Goal: Information Seeking & Learning: Learn about a topic

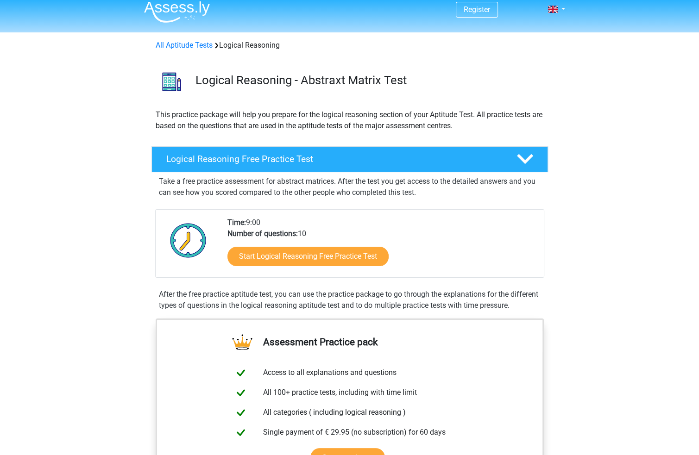
scroll to position [46, 0]
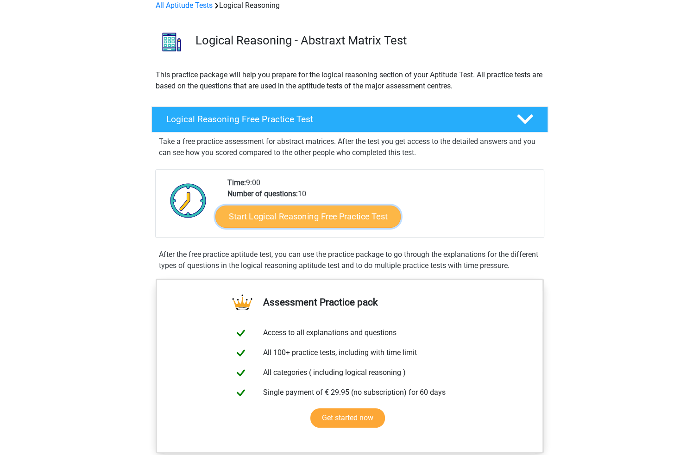
click at [309, 218] on link "Start Logical Reasoning Free Practice Test" at bounding box center [307, 216] width 185 height 22
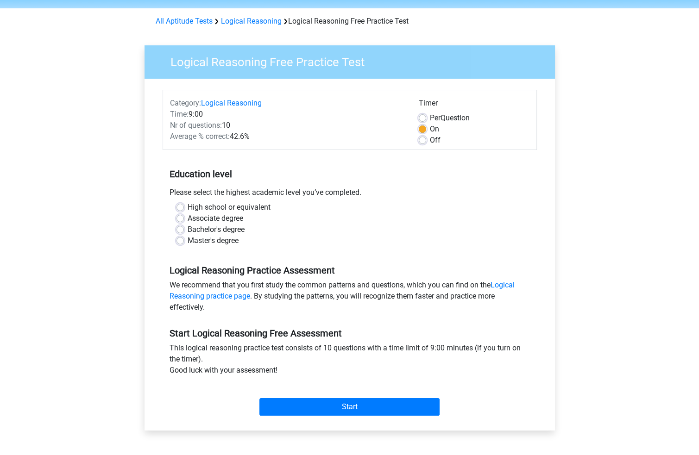
scroll to position [46, 0]
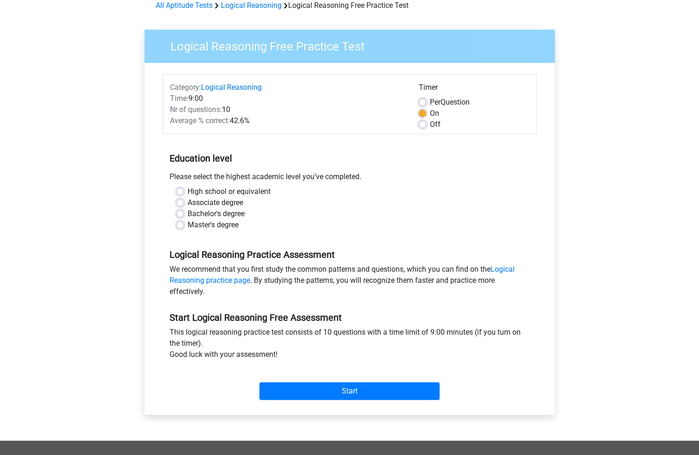
click at [628, 160] on div "Register Nederlands English" at bounding box center [349, 320] width 699 height 732
click at [428, 99] on div "Per Question" at bounding box center [474, 102] width 111 height 11
click at [424, 101] on div "Per Question" at bounding box center [474, 102] width 111 height 11
click at [430, 101] on label "Per Question" at bounding box center [450, 102] width 40 height 11
click at [424, 101] on input "Per Question" at bounding box center [422, 101] width 7 height 9
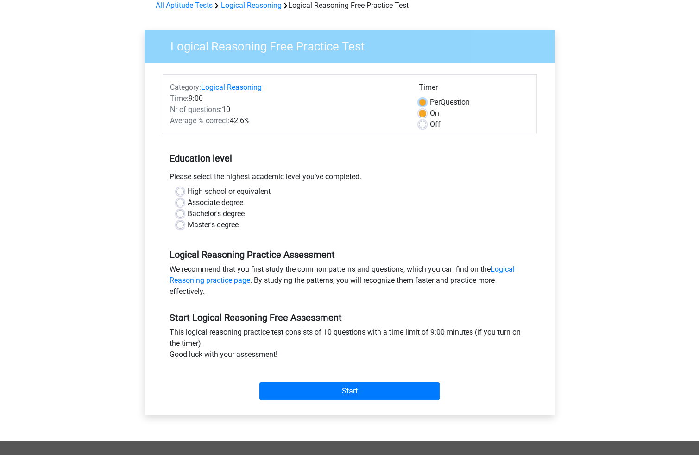
radio input "true"
click at [555, 116] on div "Logical Reasoning Free Practice Test Category: Logical Reasoning Time: 9:00 Nr …" at bounding box center [349, 228] width 425 height 426
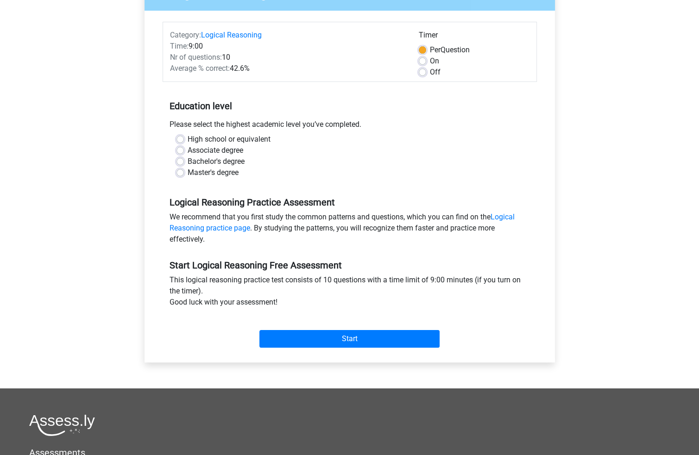
scroll to position [139, 0]
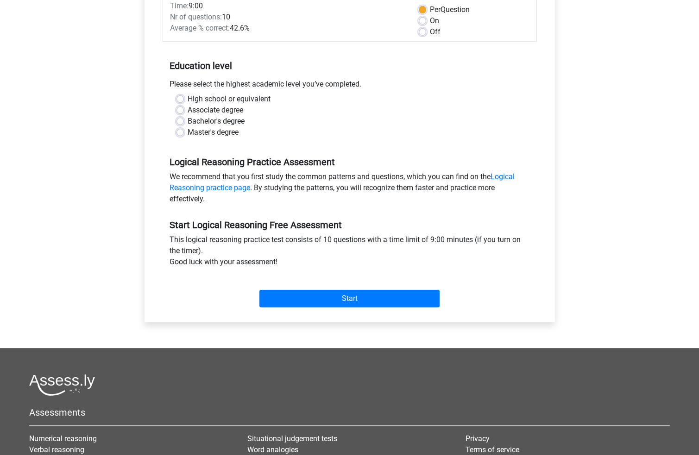
click at [188, 135] on label "Master's degree" at bounding box center [213, 132] width 51 height 11
click at [179, 135] on input "Master's degree" at bounding box center [179, 131] width 7 height 9
radio input "true"
click at [186, 122] on div "Bachelor's degree" at bounding box center [349, 121] width 346 height 11
click at [188, 122] on label "Bachelor's degree" at bounding box center [216, 121] width 57 height 11
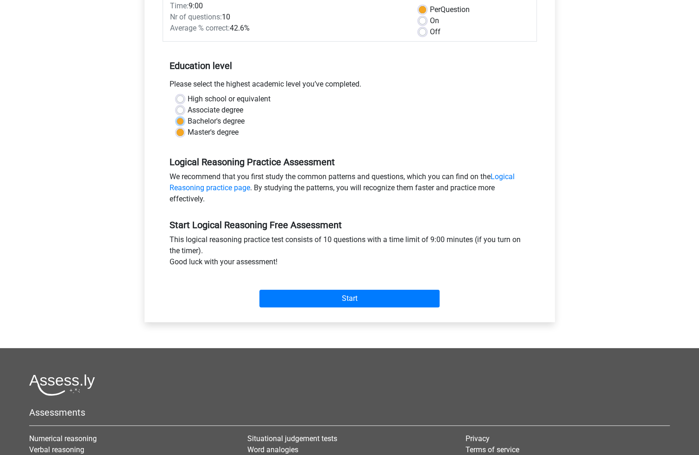
click at [181, 122] on input "Bachelor's degree" at bounding box center [179, 120] width 7 height 9
radio input "true"
click at [341, 299] on input "Start" at bounding box center [349, 299] width 180 height 18
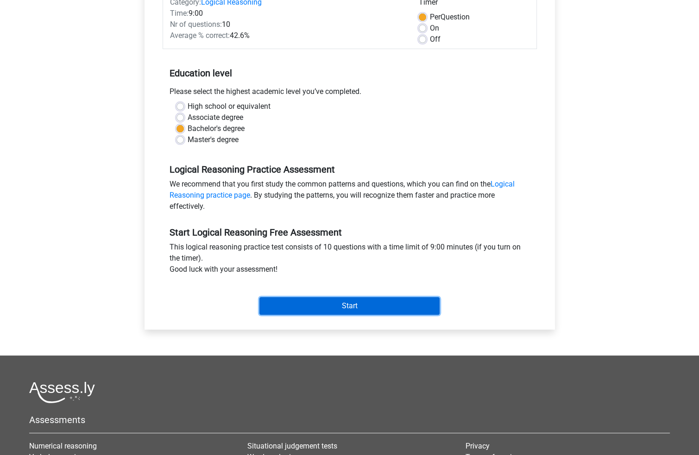
scroll to position [0, 0]
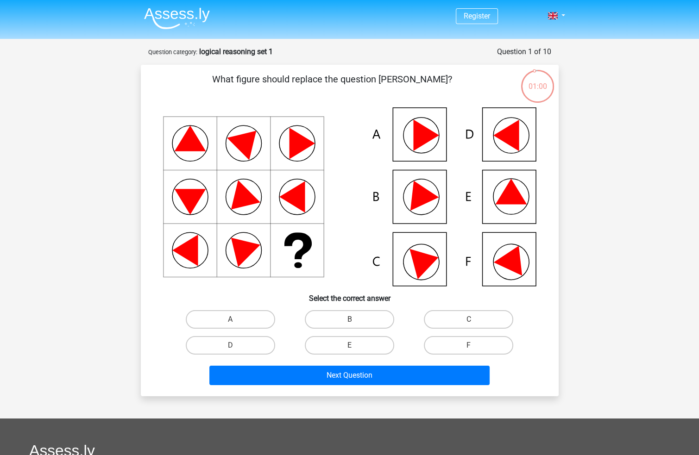
click at [407, 81] on p "What figure should replace the question mark?" at bounding box center [332, 86] width 353 height 28
click at [335, 347] on label "E" at bounding box center [349, 345] width 89 height 19
click at [349, 347] on input "E" at bounding box center [352, 348] width 6 height 6
radio input "true"
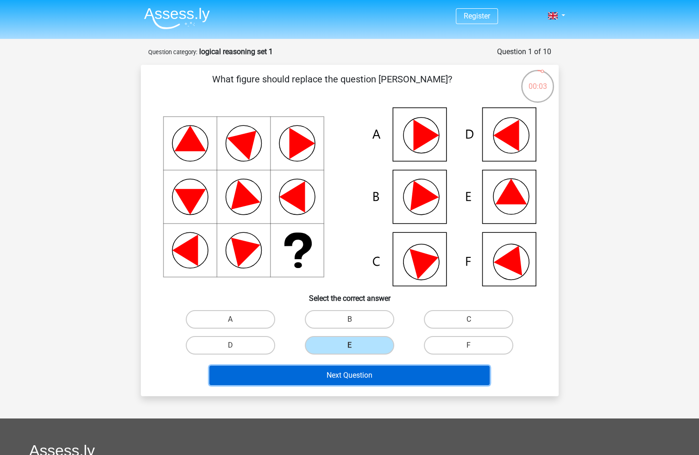
click at [393, 376] on button "Next Question" at bounding box center [349, 375] width 280 height 19
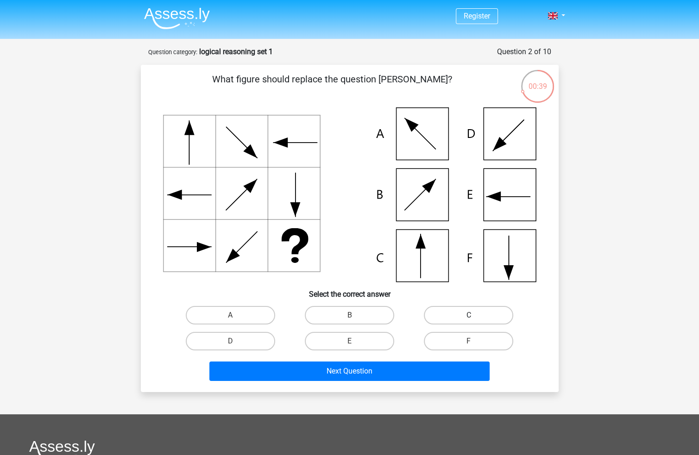
click at [448, 314] on label "C" at bounding box center [468, 315] width 89 height 19
click at [469, 315] on input "C" at bounding box center [472, 318] width 6 height 6
radio input "true"
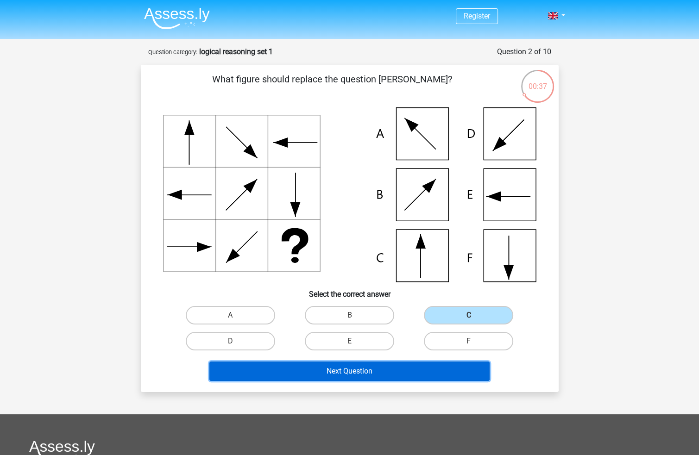
click at [365, 365] on button "Next Question" at bounding box center [349, 371] width 280 height 19
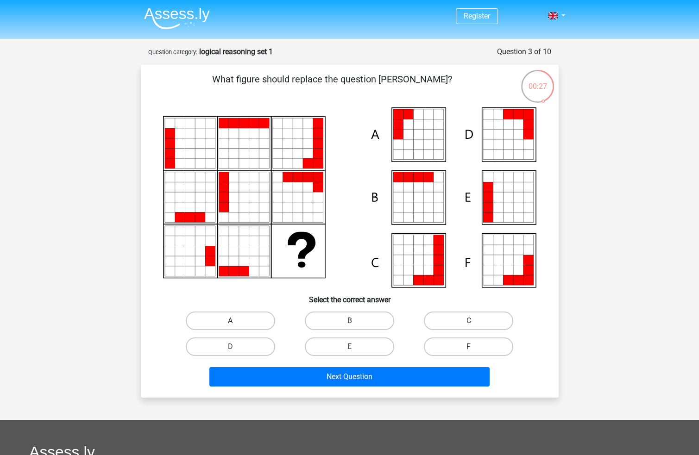
click at [247, 318] on label "A" at bounding box center [230, 321] width 89 height 19
click at [236, 321] on input "A" at bounding box center [233, 324] width 6 height 6
radio input "true"
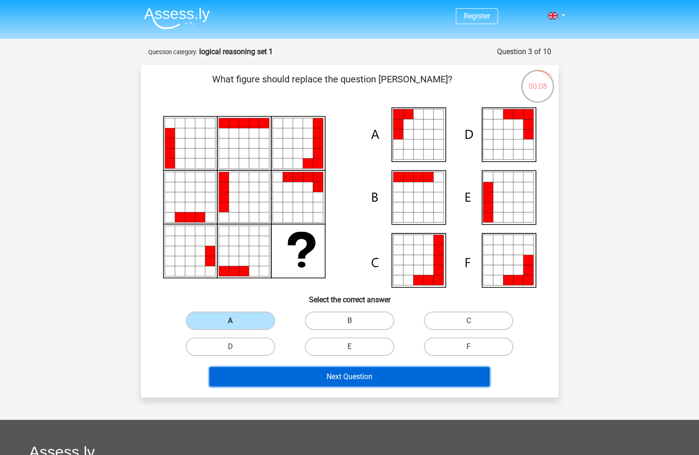
click at [350, 368] on button "Next Question" at bounding box center [349, 376] width 280 height 19
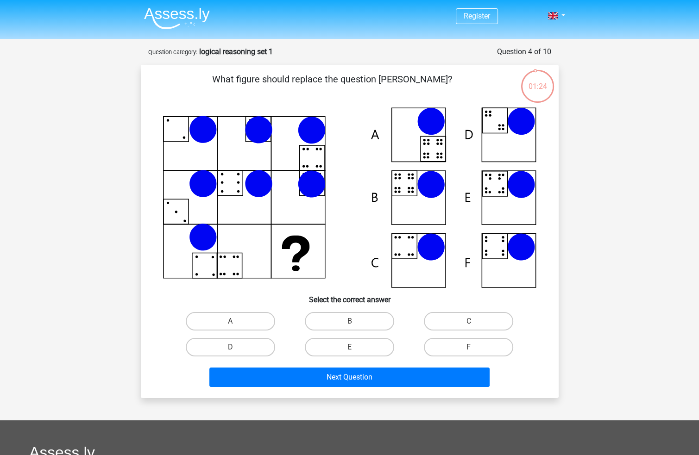
click at [69, 194] on div "Register Nederlands English" at bounding box center [349, 332] width 699 height 665
click at [103, 184] on div "Register Nederlands English" at bounding box center [349, 332] width 699 height 665
click at [94, 188] on div "Register Nederlands English" at bounding box center [349, 332] width 699 height 665
click at [88, 186] on div "Register Nederlands English" at bounding box center [349, 332] width 699 height 665
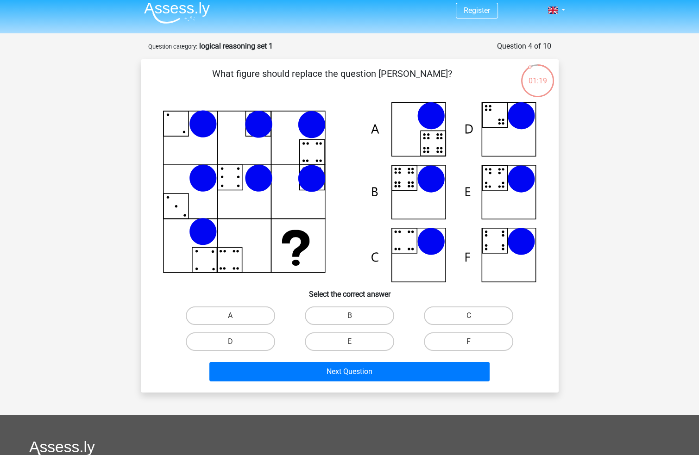
drag, startPoint x: 92, startPoint y: 205, endPoint x: 92, endPoint y: 214, distance: 9.3
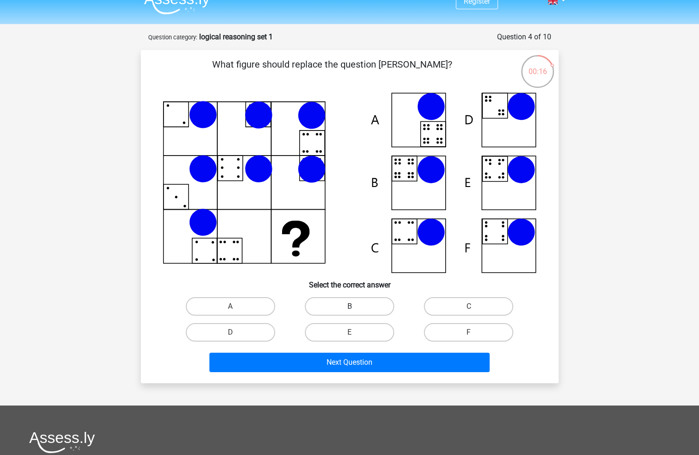
click at [348, 304] on label "B" at bounding box center [349, 306] width 89 height 19
click at [349, 306] on input "B" at bounding box center [352, 309] width 6 height 6
radio input "true"
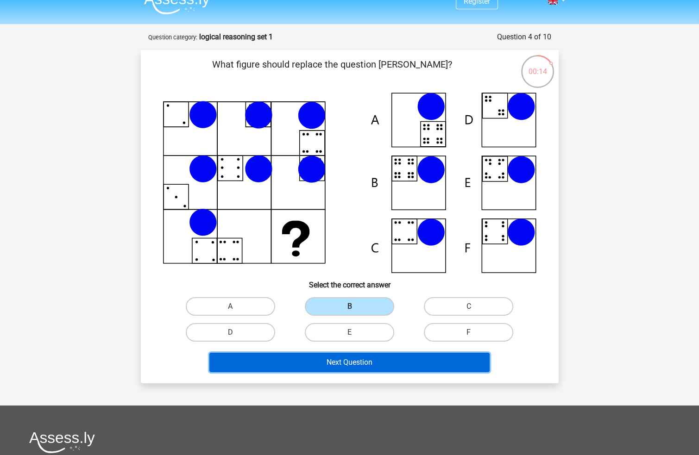
click at [399, 355] on button "Next Question" at bounding box center [349, 362] width 280 height 19
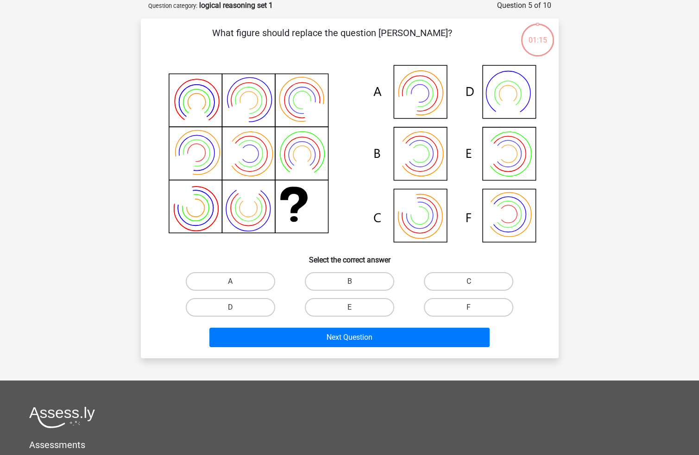
scroll to position [0, 0]
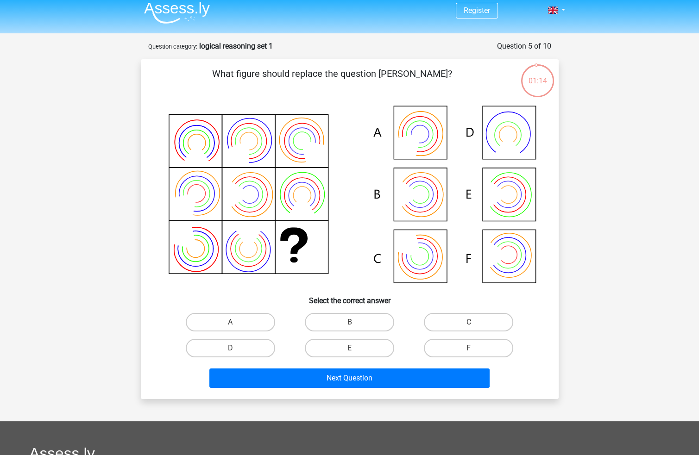
drag, startPoint x: 646, startPoint y: 174, endPoint x: 644, endPoint y: 197, distance: 23.7
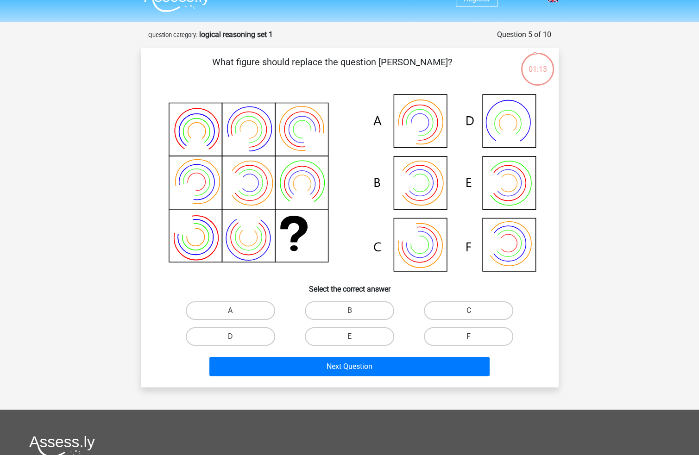
click at [639, 196] on div "Register Nederlands English" at bounding box center [349, 318] width 699 height 671
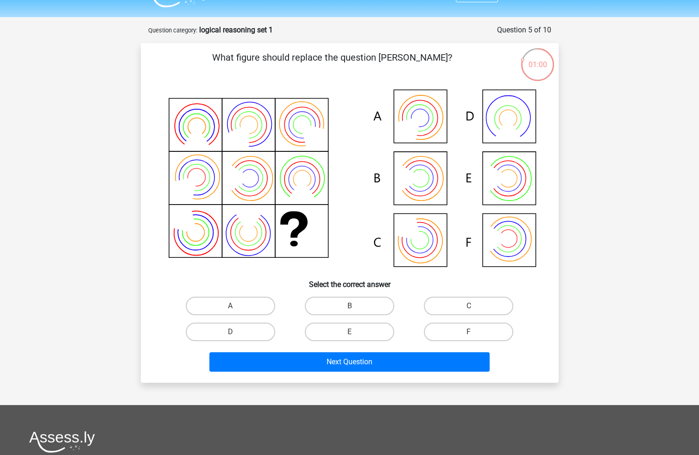
drag, startPoint x: 137, startPoint y: 172, endPoint x: 127, endPoint y: 189, distance: 19.9
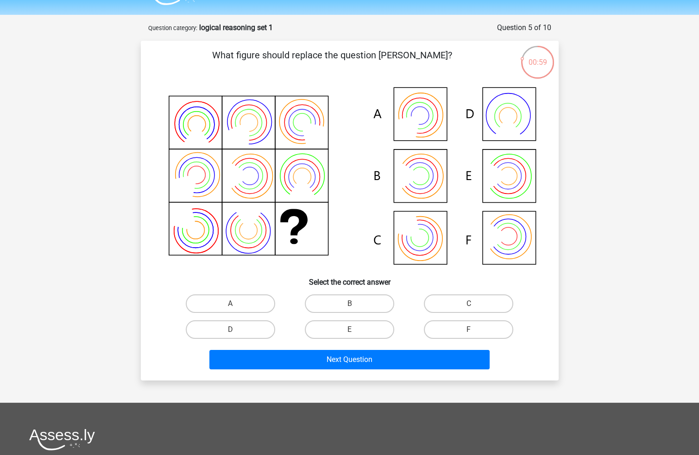
scroll to position [21, 0]
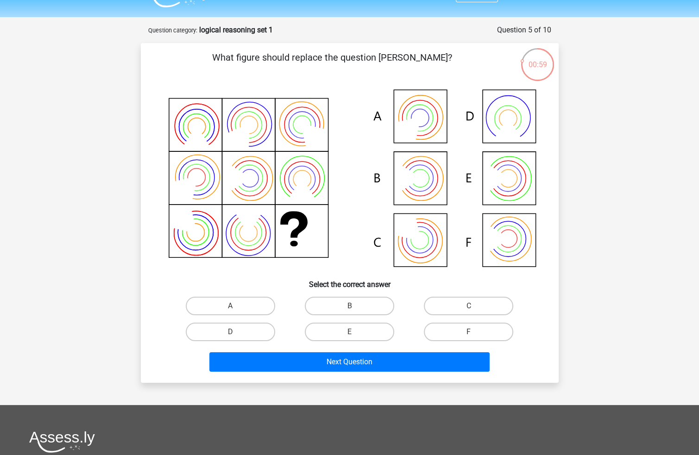
drag, startPoint x: 120, startPoint y: 194, endPoint x: 121, endPoint y: 178, distance: 16.3
click at [341, 329] on label "E" at bounding box center [349, 332] width 89 height 19
click at [349, 332] on input "E" at bounding box center [352, 335] width 6 height 6
radio input "true"
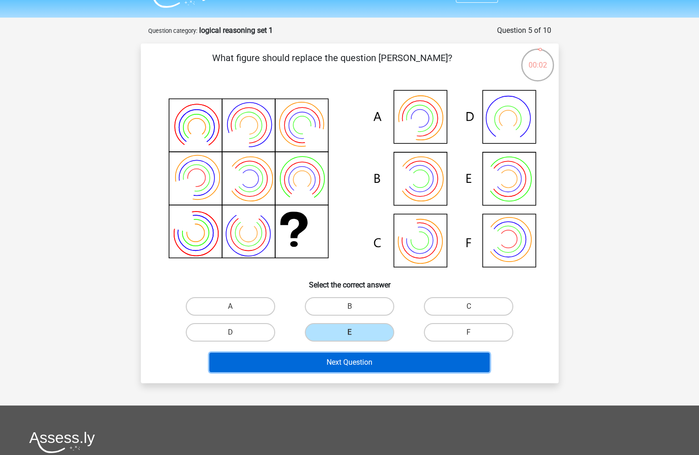
click at [366, 357] on button "Next Question" at bounding box center [349, 362] width 280 height 19
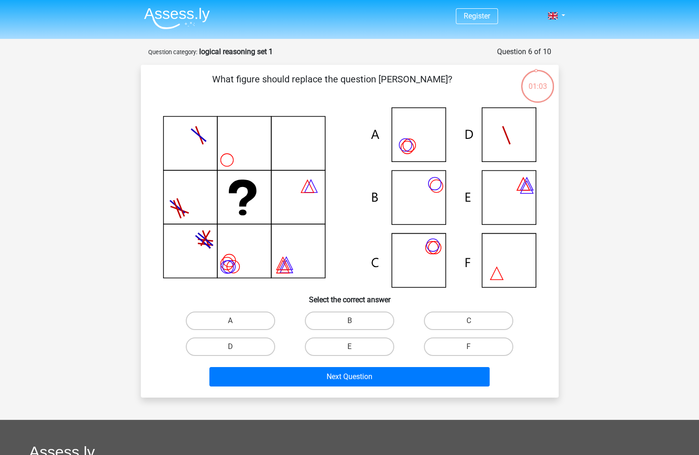
scroll to position [6, 0]
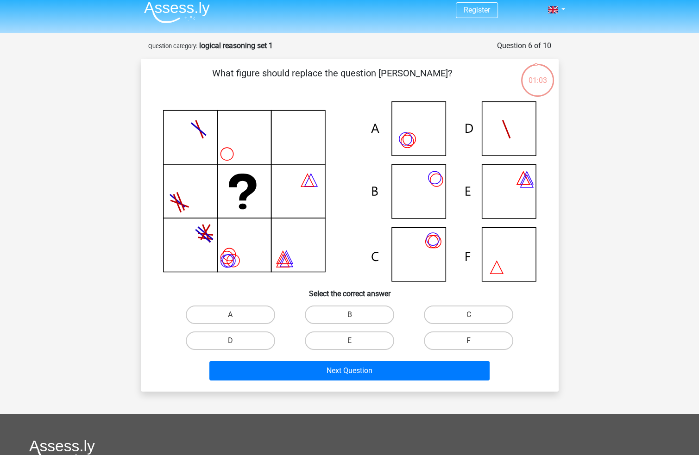
drag, startPoint x: 609, startPoint y: 207, endPoint x: 609, endPoint y: 237, distance: 29.6
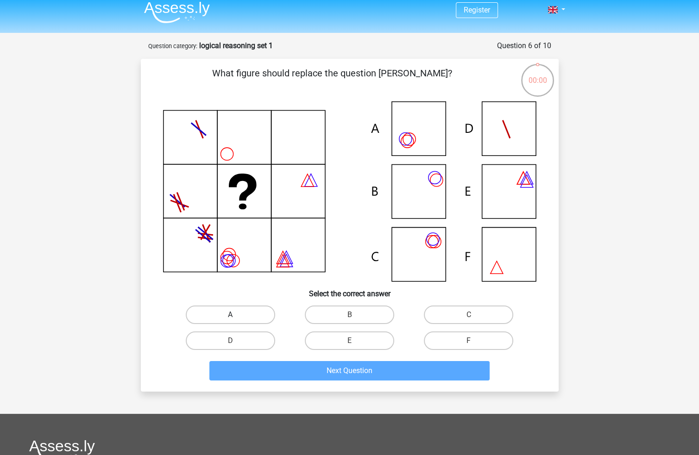
click at [260, 311] on label "A" at bounding box center [230, 315] width 89 height 19
click at [236, 315] on input "A" at bounding box center [233, 318] width 6 height 6
radio input "true"
click at [300, 356] on div "Next Question" at bounding box center [350, 369] width 388 height 31
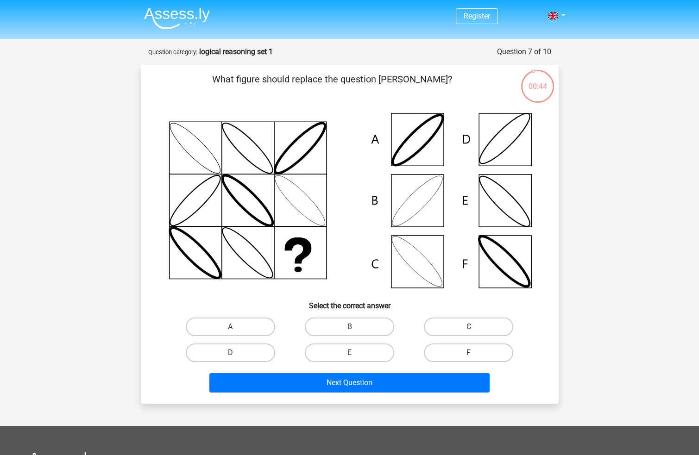
click at [603, 230] on div "Register Nederlands English" at bounding box center [349, 335] width 699 height 670
click at [610, 195] on div "Register Nederlands English" at bounding box center [349, 335] width 699 height 670
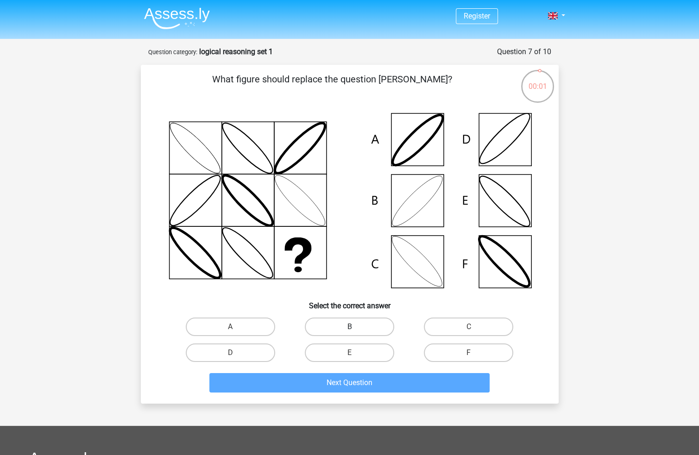
click at [379, 324] on label "B" at bounding box center [349, 327] width 89 height 19
click at [355, 327] on input "B" at bounding box center [352, 330] width 6 height 6
radio input "true"
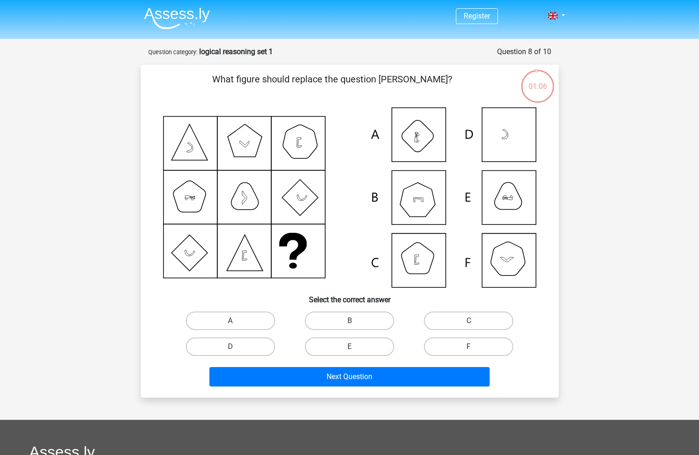
click at [603, 263] on div "Register Nederlands English" at bounding box center [349, 332] width 699 height 664
click at [626, 240] on div "Register Nederlands English" at bounding box center [349, 332] width 699 height 664
click at [242, 345] on label "D" at bounding box center [230, 347] width 89 height 19
click at [236, 347] on input "D" at bounding box center [233, 350] width 6 height 6
radio input "true"
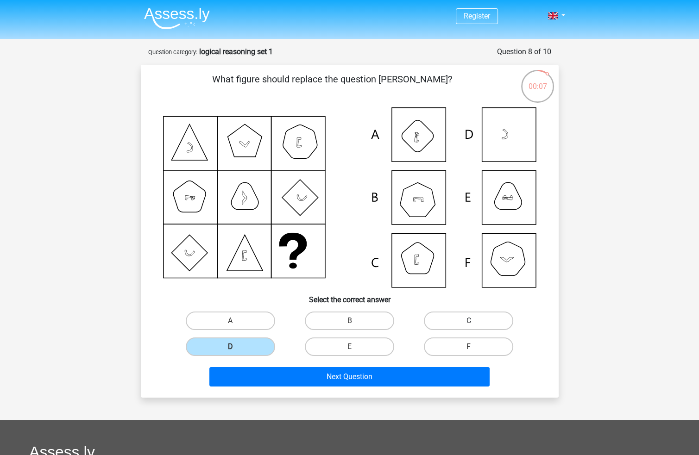
click at [479, 323] on label "C" at bounding box center [468, 321] width 89 height 19
click at [475, 323] on input "C" at bounding box center [472, 324] width 6 height 6
radio input "true"
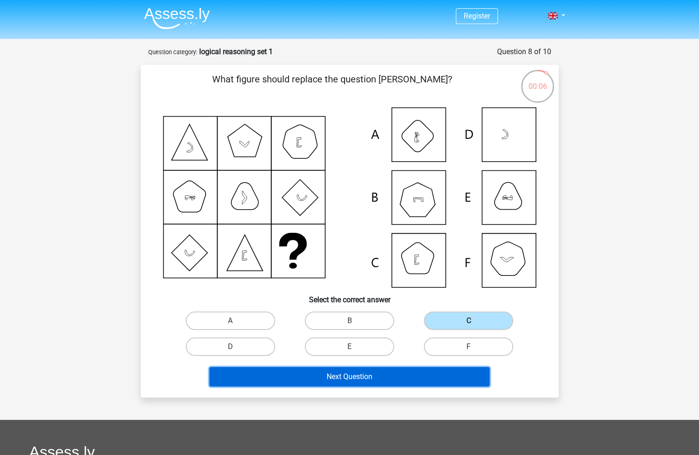
click at [420, 378] on button "Next Question" at bounding box center [349, 376] width 280 height 19
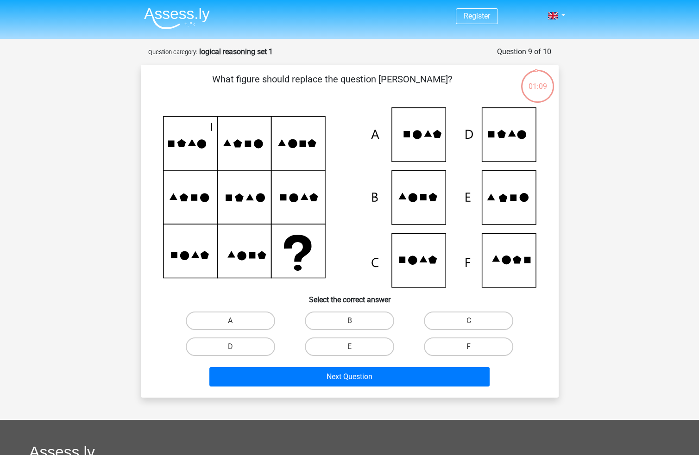
click at [633, 284] on div "Register Nederlands English" at bounding box center [349, 332] width 699 height 664
click at [615, 300] on div "Register Nederlands English" at bounding box center [349, 332] width 699 height 664
click at [625, 283] on div "Register Nederlands English" at bounding box center [349, 332] width 699 height 664
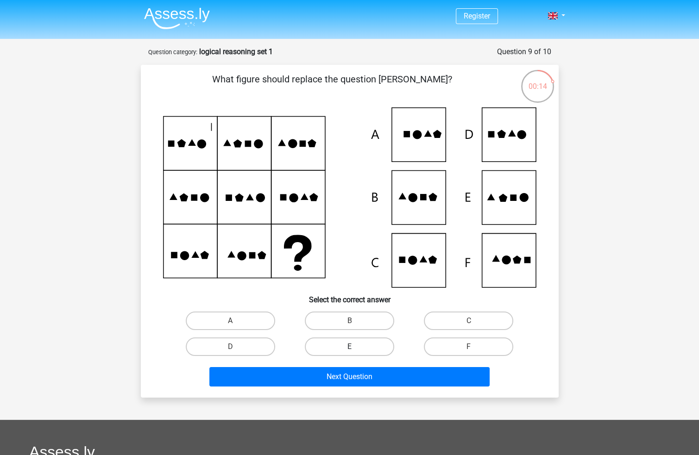
click at [346, 343] on label "E" at bounding box center [349, 347] width 89 height 19
click at [349, 347] on input "E" at bounding box center [352, 350] width 6 height 6
radio input "true"
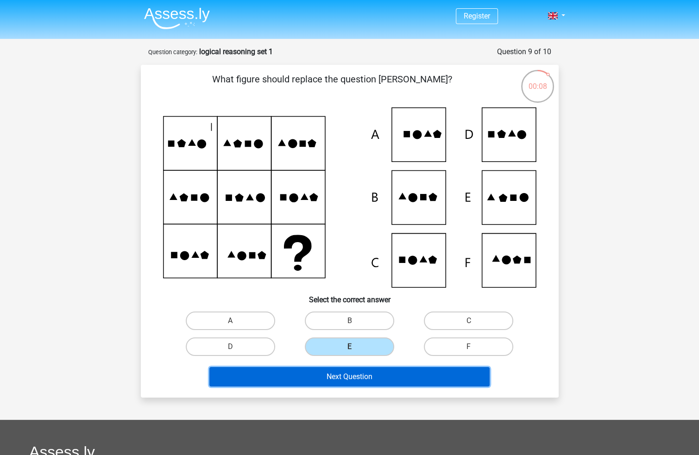
click at [433, 375] on button "Next Question" at bounding box center [349, 376] width 280 height 19
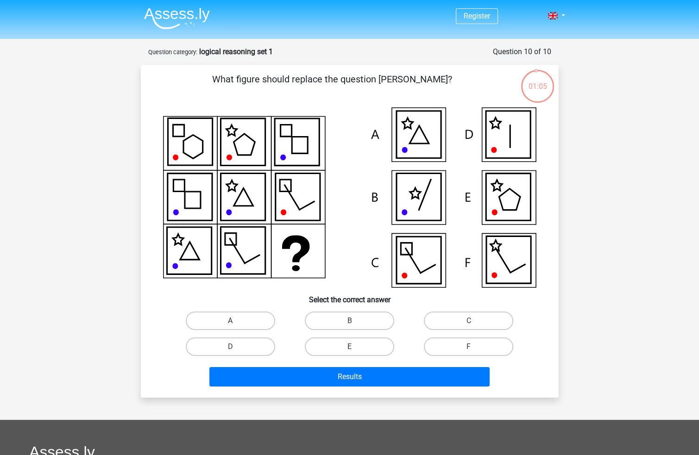
click at [625, 177] on div "Register Nederlands English" at bounding box center [349, 332] width 699 height 664
click at [639, 179] on div "Register Nederlands English" at bounding box center [349, 332] width 699 height 664
click at [324, 346] on label "E" at bounding box center [349, 347] width 89 height 19
click at [349, 347] on input "E" at bounding box center [352, 350] width 6 height 6
radio input "true"
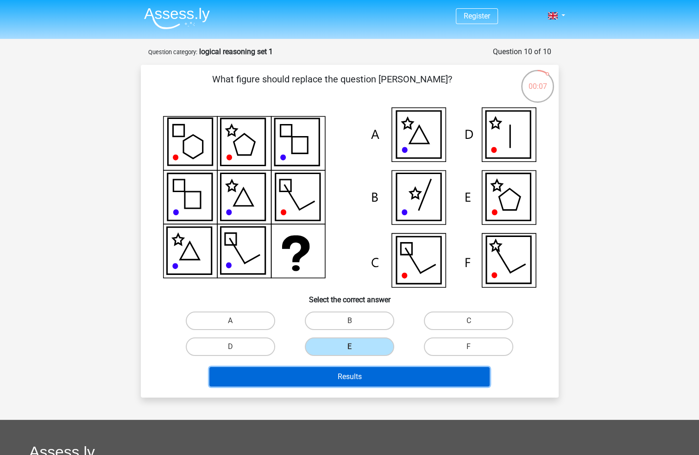
click at [365, 376] on button "Results" at bounding box center [349, 376] width 280 height 19
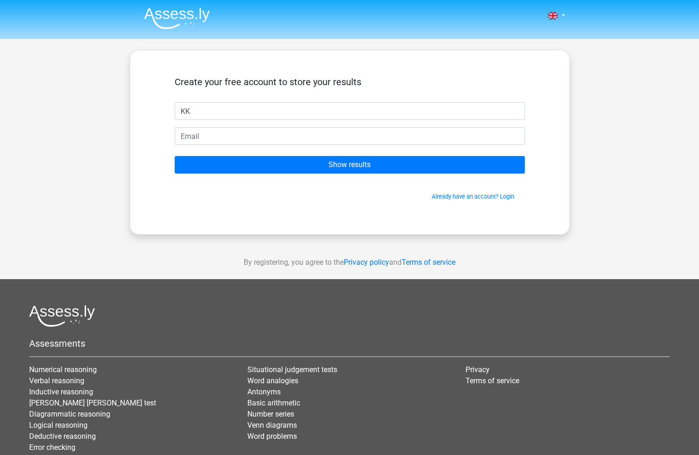
type input "KK"
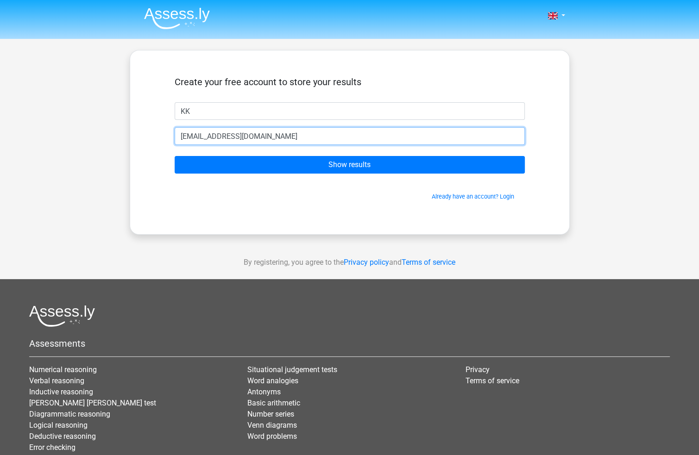
type input "[EMAIL_ADDRESS][DOMAIN_NAME]"
click at [175, 156] on input "Show results" at bounding box center [350, 165] width 350 height 18
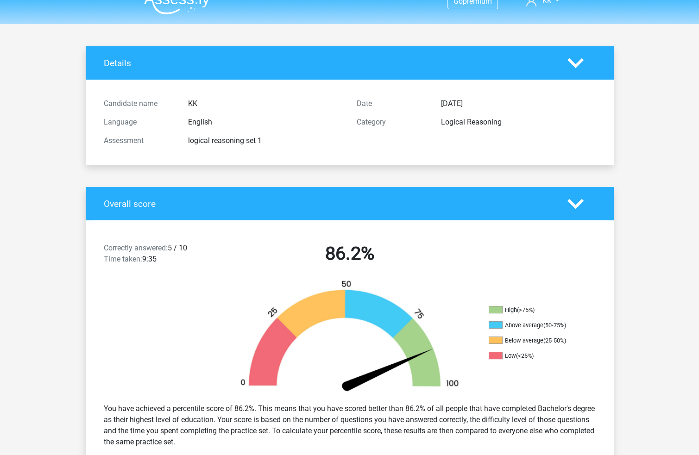
drag, startPoint x: 655, startPoint y: 155, endPoint x: 655, endPoint y: 184, distance: 28.7
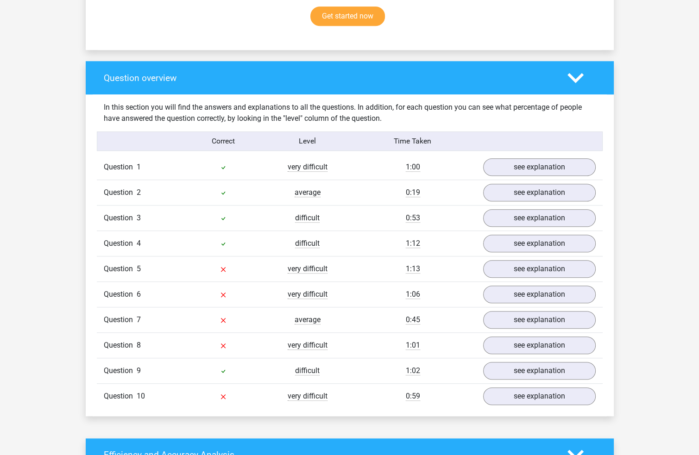
scroll to position [671, 0]
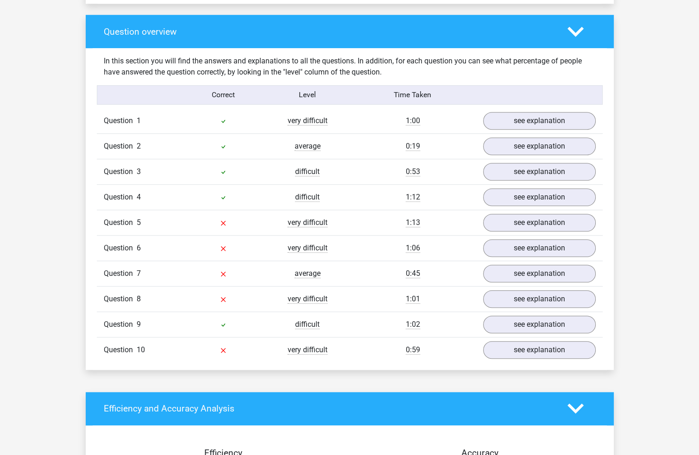
drag, startPoint x: 211, startPoint y: 115, endPoint x: 225, endPoint y: 116, distance: 14.0
click at [211, 115] on div at bounding box center [223, 120] width 84 height 11
click at [557, 121] on link "see explanation" at bounding box center [538, 121] width 129 height 20
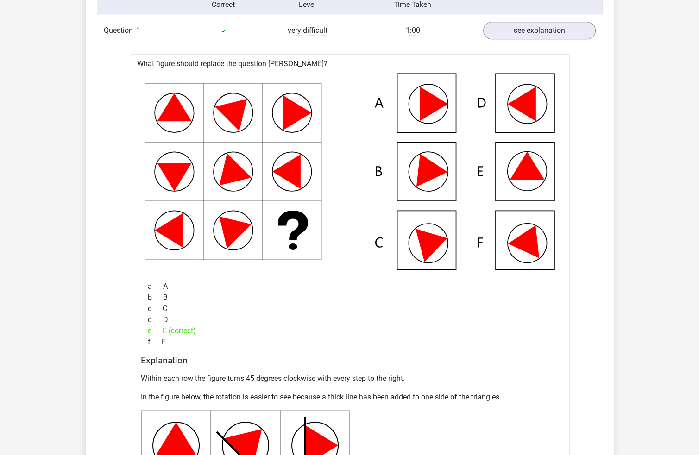
scroll to position [767, 0]
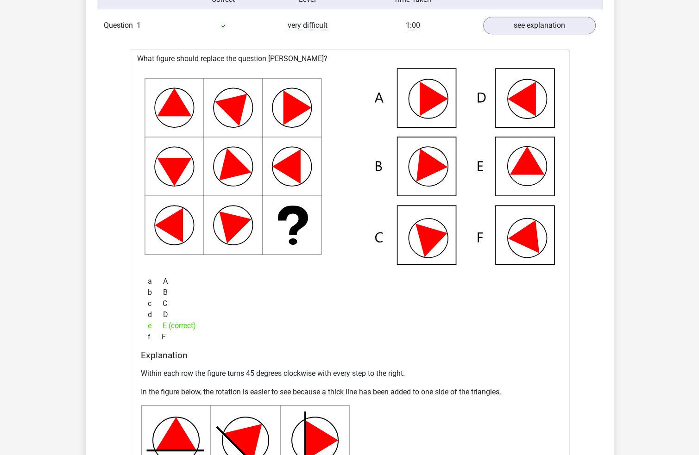
drag, startPoint x: 650, startPoint y: 189, endPoint x: 650, endPoint y: 207, distance: 18.1
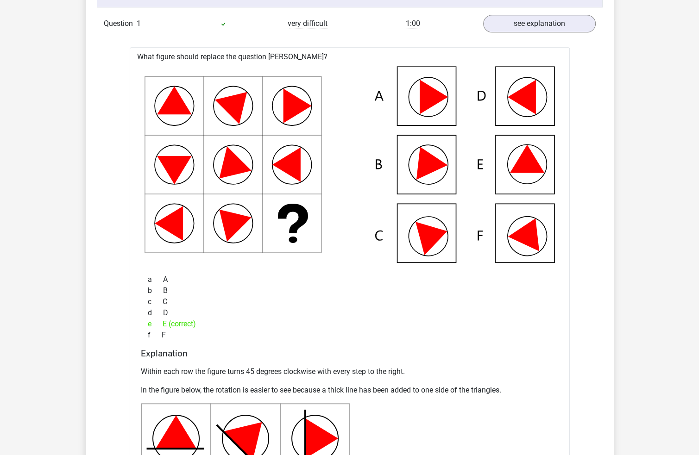
drag, startPoint x: 643, startPoint y: 203, endPoint x: 649, endPoint y: 213, distance: 11.4
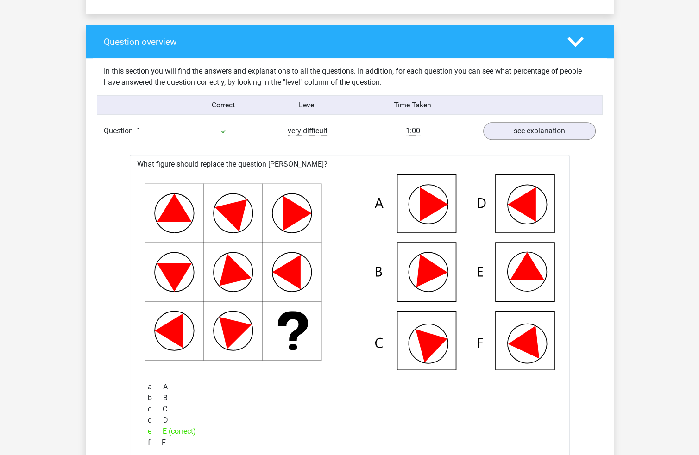
drag, startPoint x: 642, startPoint y: 222, endPoint x: 642, endPoint y: 189, distance: 32.9
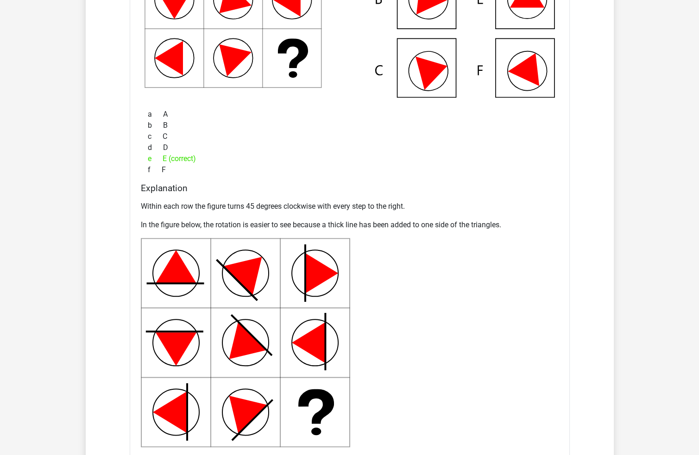
scroll to position [982, 0]
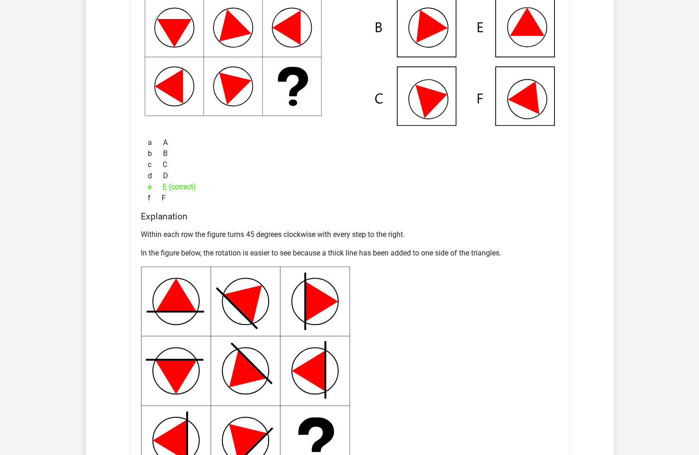
drag, startPoint x: 532, startPoint y: 218, endPoint x: 536, endPoint y: 188, distance: 30.9
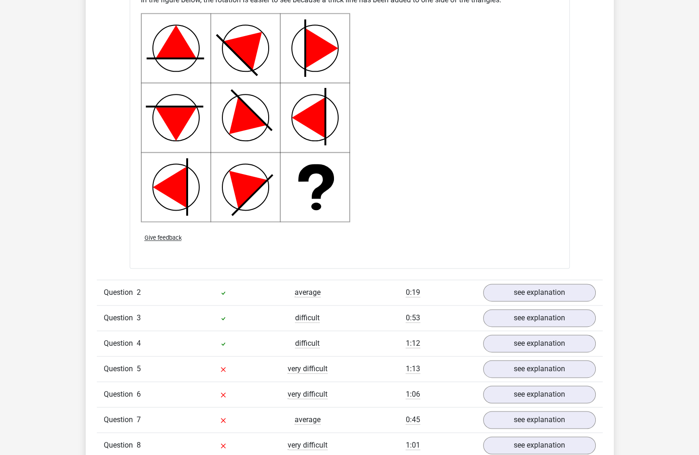
scroll to position [1174, 0]
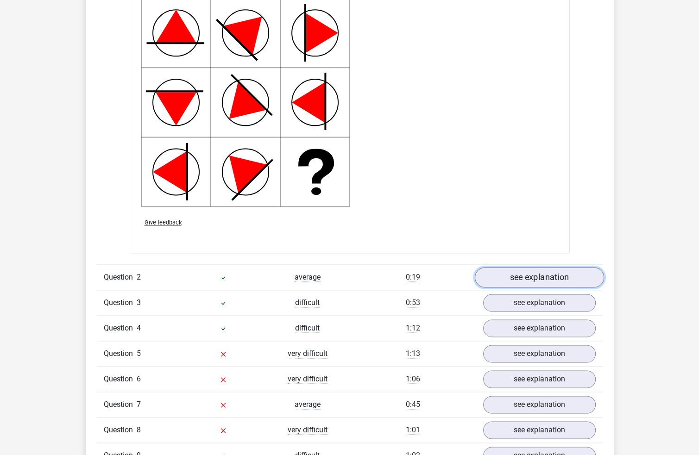
click at [572, 277] on link "see explanation" at bounding box center [538, 277] width 129 height 20
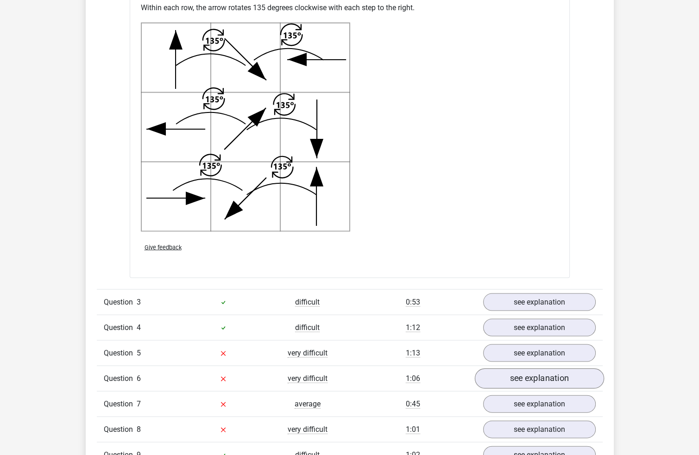
scroll to position [1869, 0]
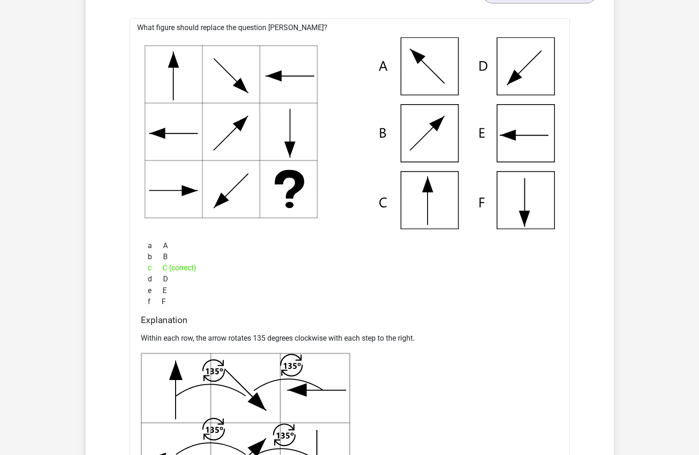
drag, startPoint x: 671, startPoint y: 237, endPoint x: 670, endPoint y: 250, distance: 12.6
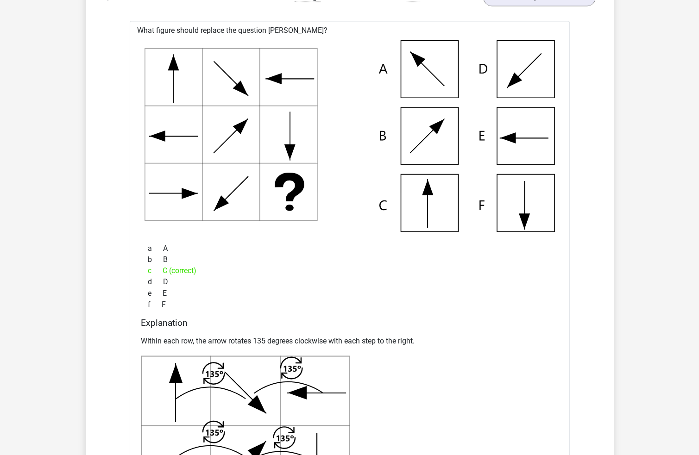
scroll to position [1457, 0]
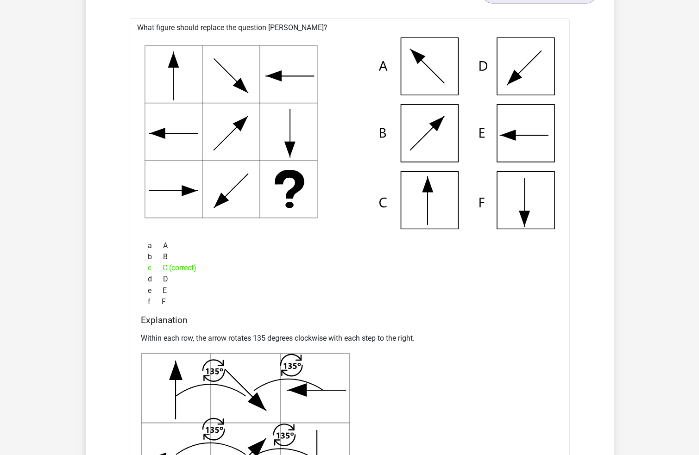
drag, startPoint x: 659, startPoint y: 253, endPoint x: 660, endPoint y: 268, distance: 14.8
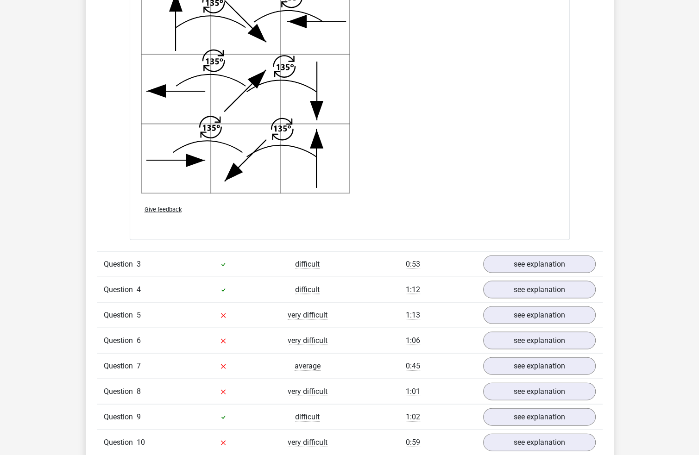
scroll to position [1848, 0]
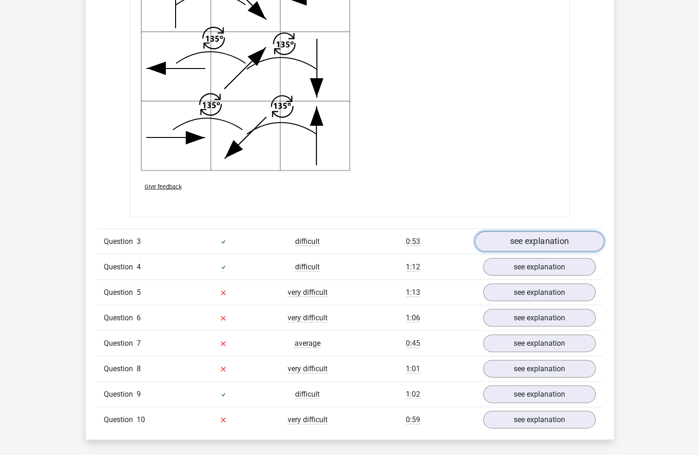
click at [527, 243] on link "see explanation" at bounding box center [538, 241] width 129 height 20
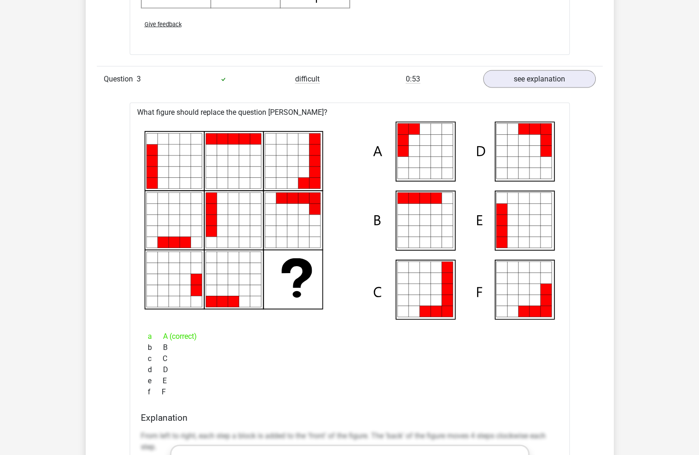
drag, startPoint x: 630, startPoint y: 228, endPoint x: 638, endPoint y: 208, distance: 21.2
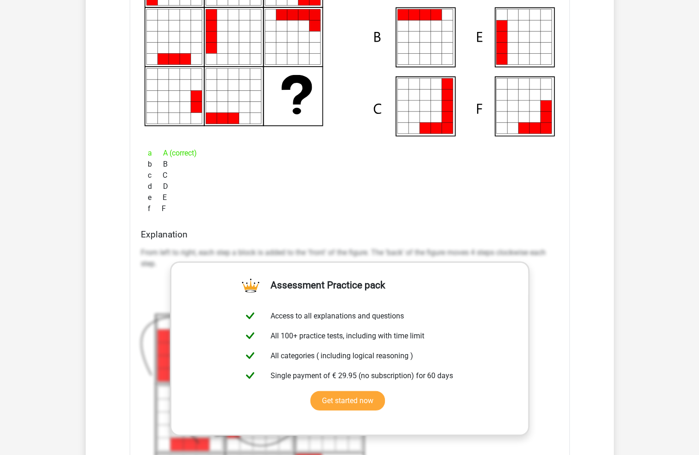
scroll to position [2005, 0]
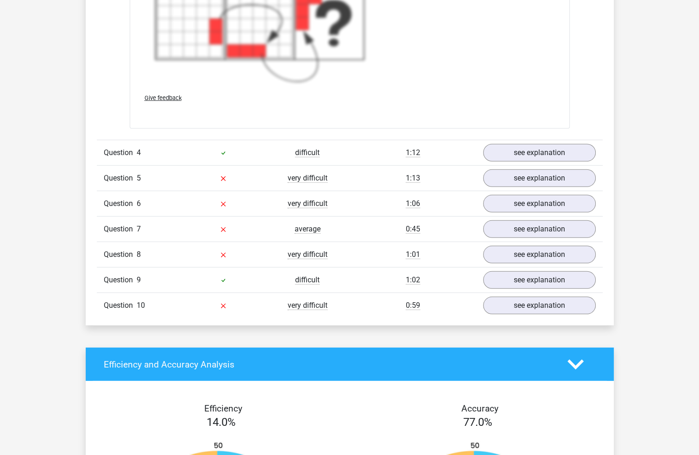
scroll to position [2699, 0]
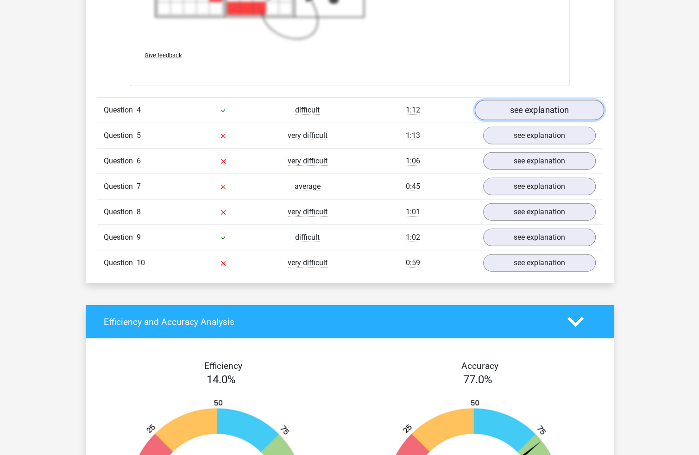
click at [513, 109] on link "see explanation" at bounding box center [538, 110] width 129 height 20
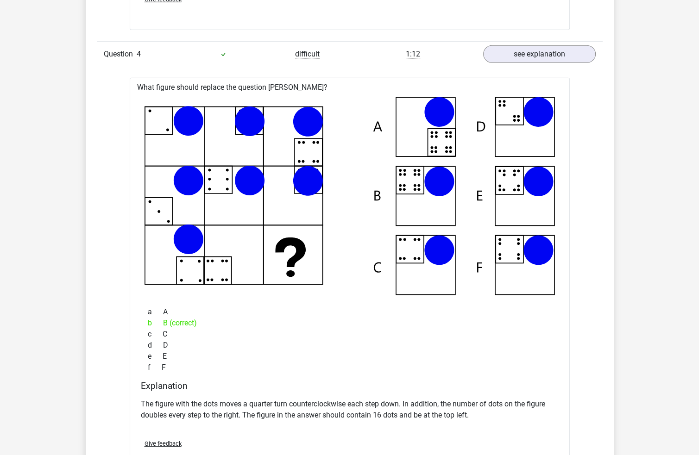
scroll to position [2772, 0]
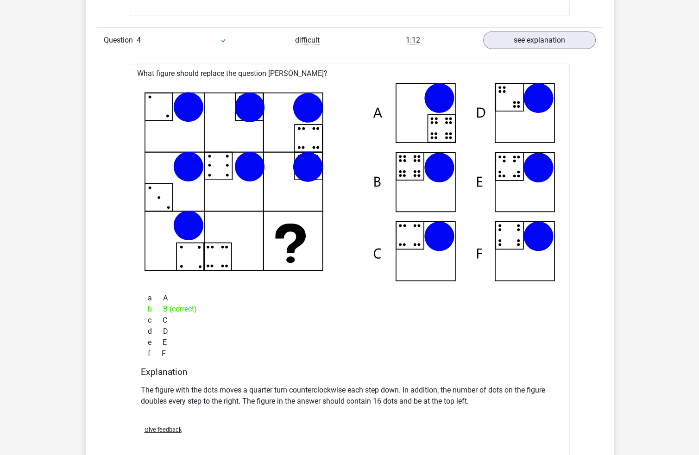
drag, startPoint x: 661, startPoint y: 200, endPoint x: 661, endPoint y: 205, distance: 5.1
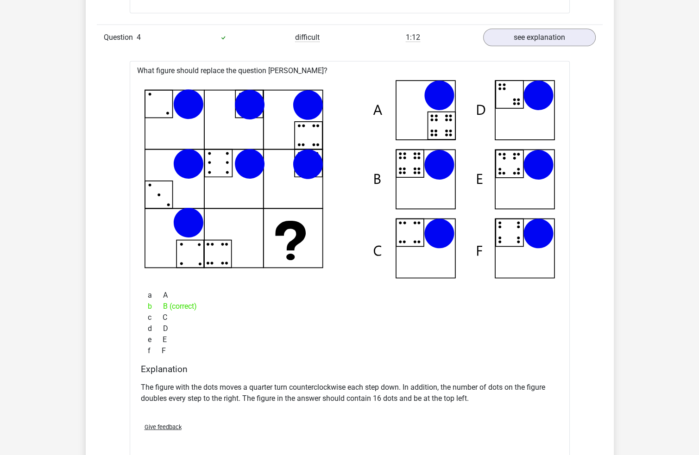
click at [352, 349] on div "f F" at bounding box center [350, 350] width 418 height 11
click at [352, 348] on div "f F" at bounding box center [350, 350] width 418 height 11
click at [358, 345] on div "f F" at bounding box center [350, 350] width 418 height 11
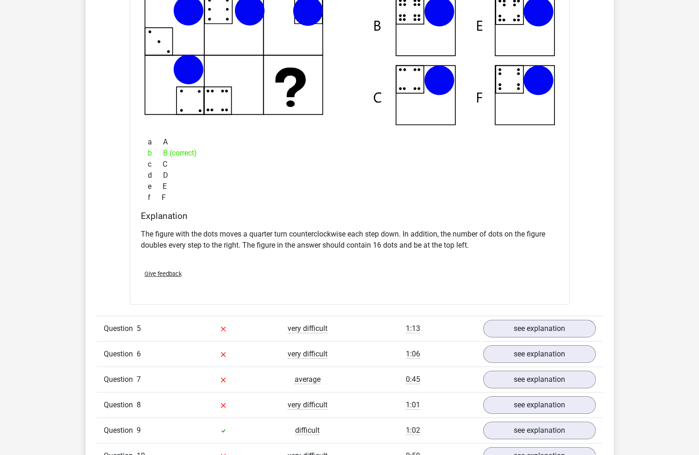
scroll to position [2957, 0]
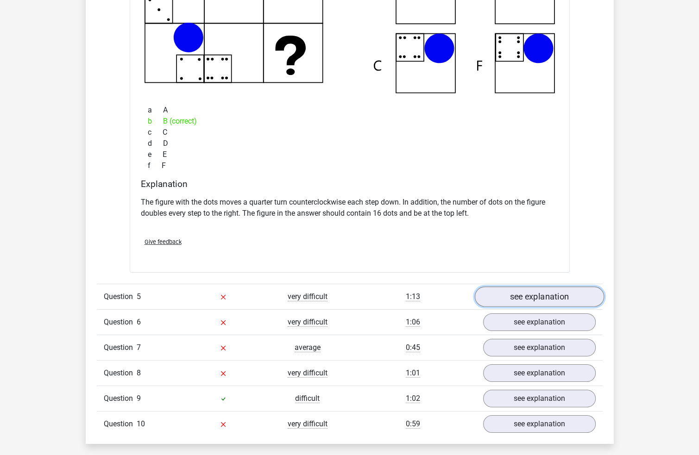
click at [523, 292] on link "see explanation" at bounding box center [538, 297] width 129 height 20
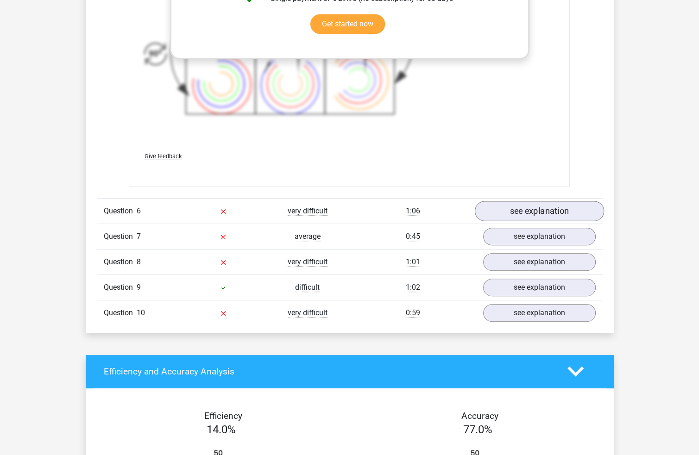
scroll to position [3744, 0]
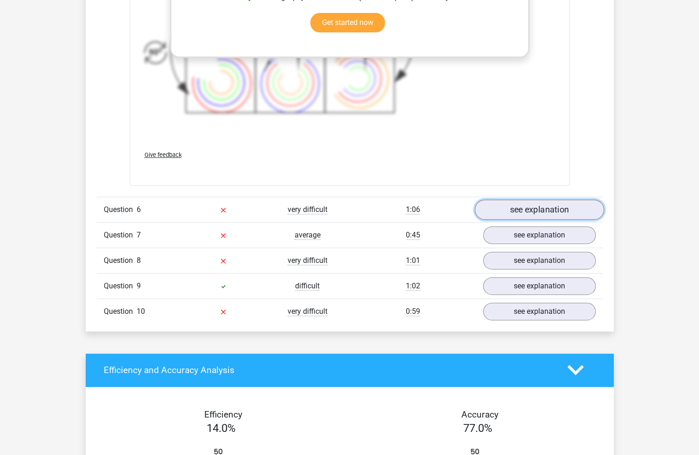
click at [515, 208] on link "see explanation" at bounding box center [538, 210] width 129 height 20
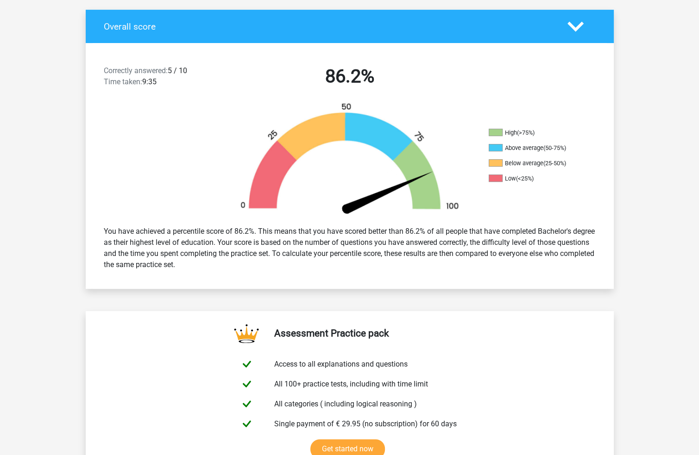
scroll to position [133, 0]
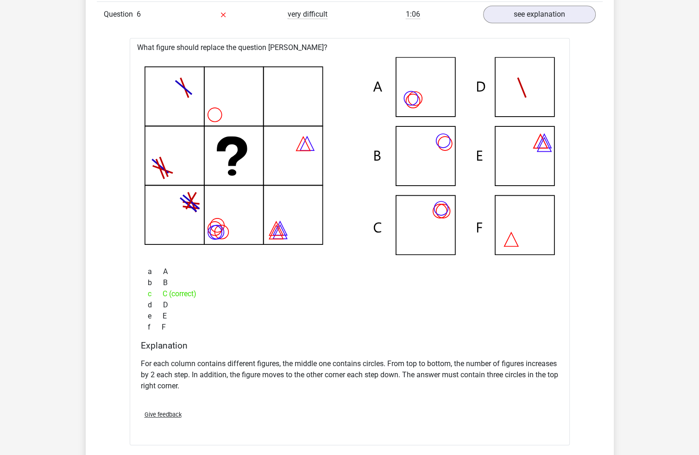
scroll to position [3946, 0]
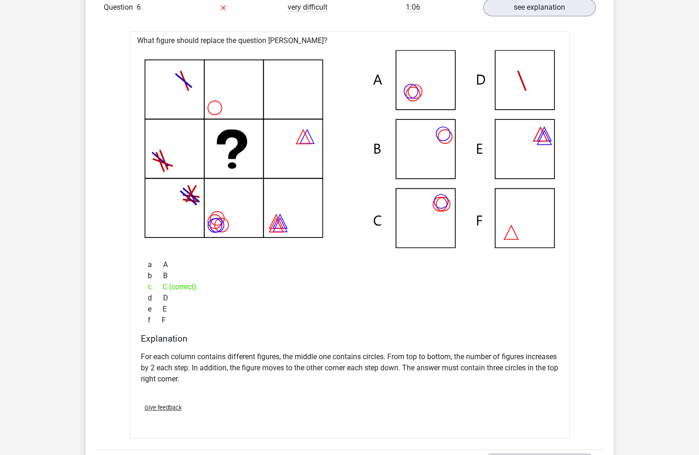
drag, startPoint x: 657, startPoint y: 201, endPoint x: 653, endPoint y: 225, distance: 23.5
click at [557, 341] on h4 "Explanation" at bounding box center [350, 338] width 418 height 11
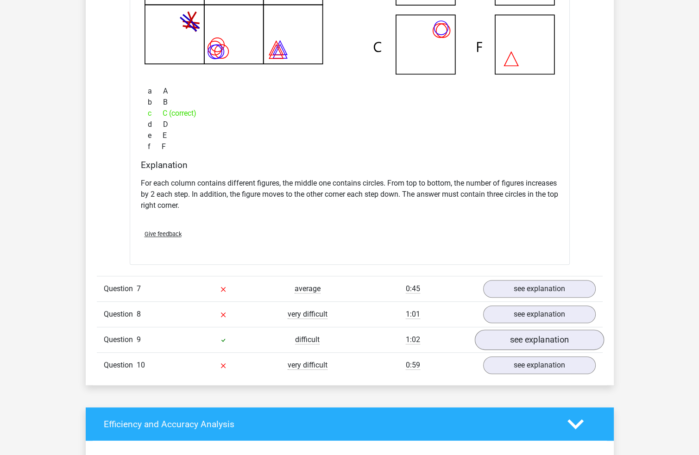
scroll to position [4132, 0]
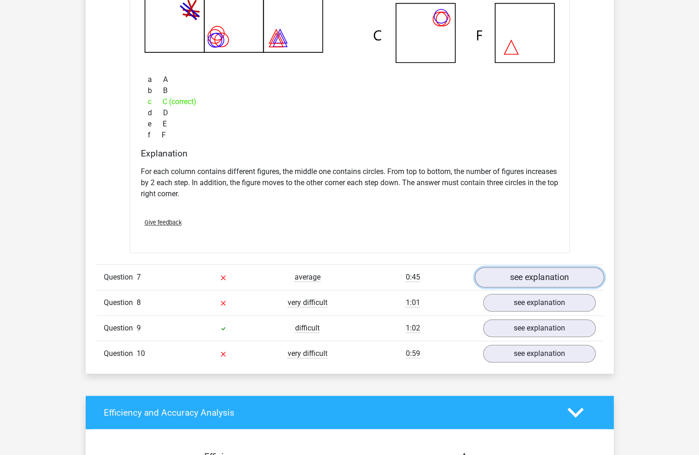
click at [529, 270] on link "see explanation" at bounding box center [538, 277] width 129 height 20
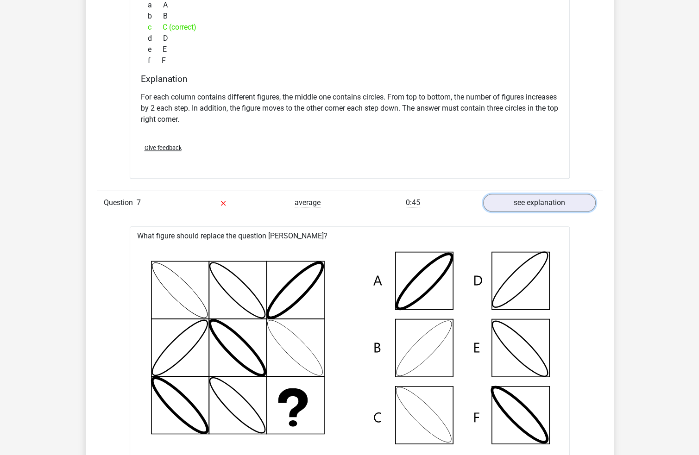
scroll to position [4317, 0]
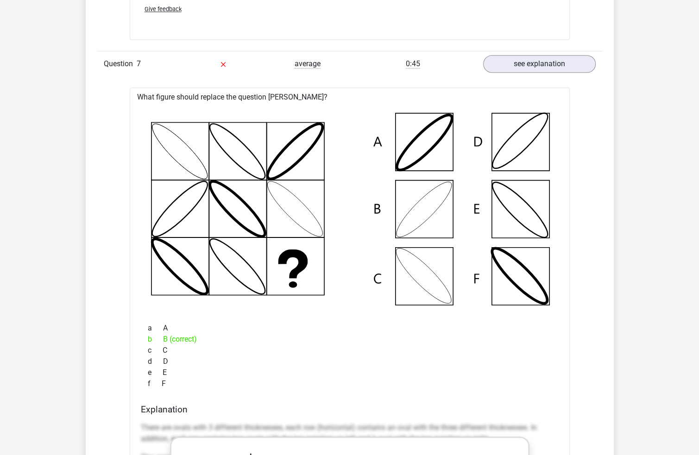
drag, startPoint x: 610, startPoint y: 215, endPoint x: 603, endPoint y: 237, distance: 22.7
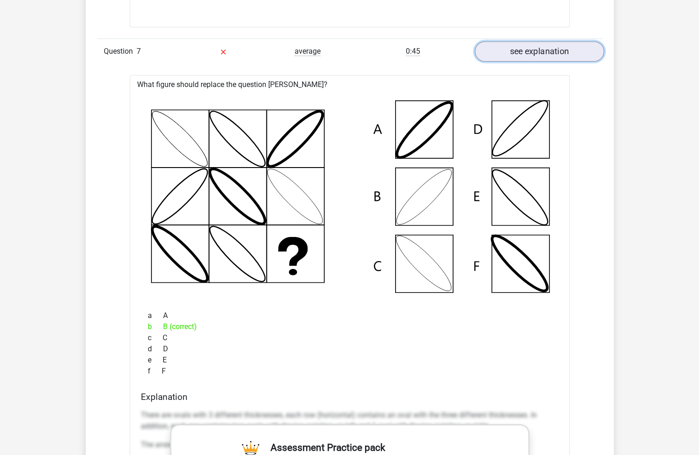
click at [534, 50] on link "see explanation" at bounding box center [538, 51] width 129 height 20
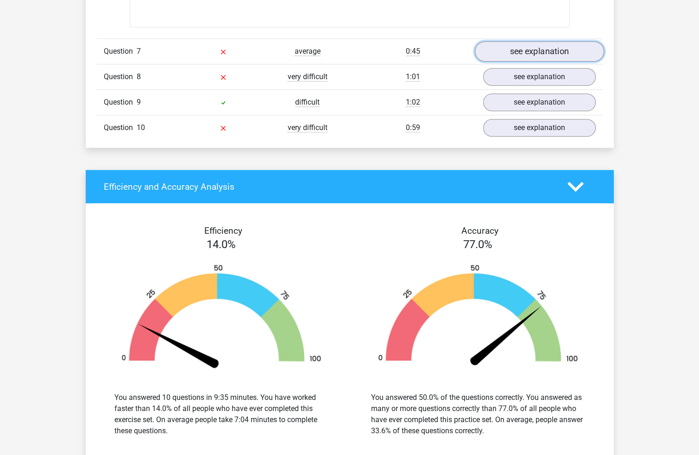
click at [557, 50] on link "see explanation" at bounding box center [538, 51] width 129 height 20
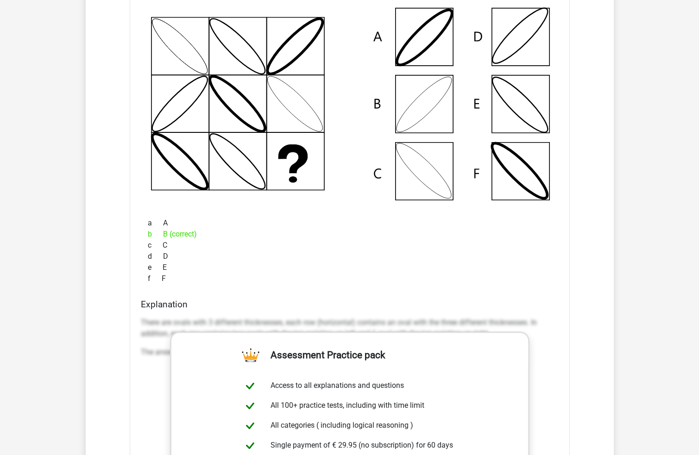
scroll to position [4404, 0]
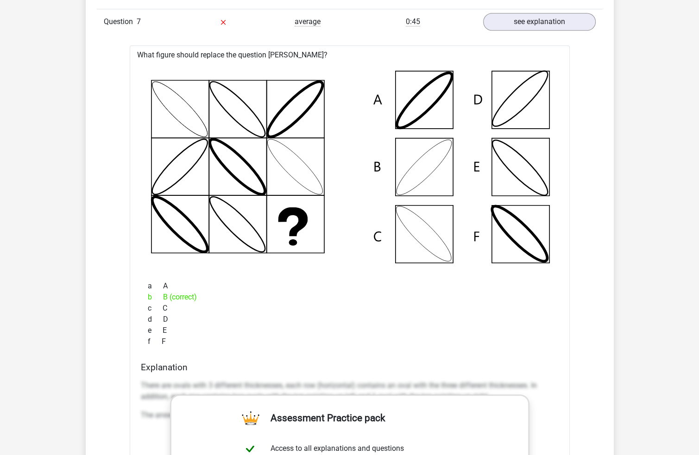
drag, startPoint x: 682, startPoint y: 223, endPoint x: 684, endPoint y: 197, distance: 26.1
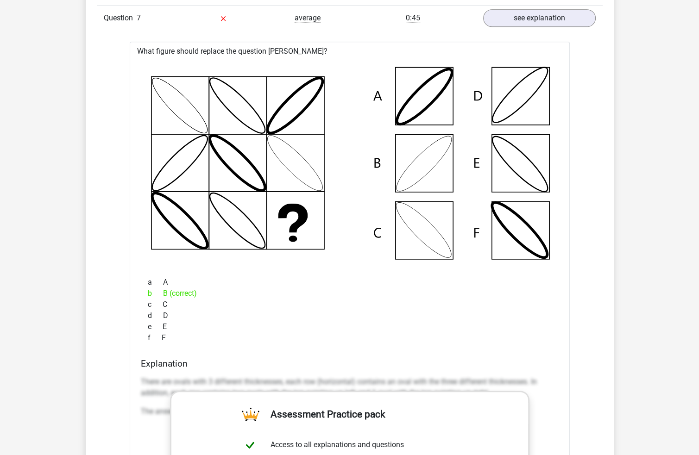
drag, startPoint x: 88, startPoint y: 275, endPoint x: 87, endPoint y: 280, distance: 5.2
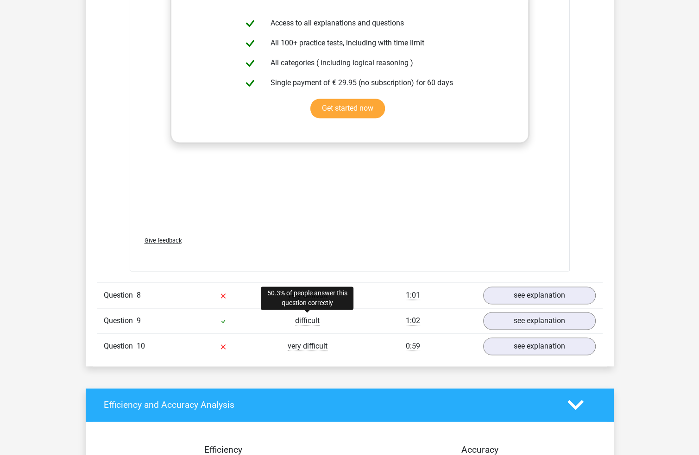
scroll to position [4855, 0]
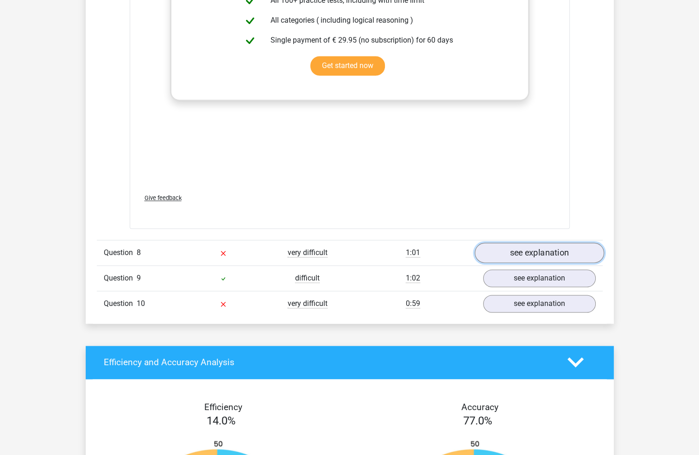
click at [512, 255] on link "see explanation" at bounding box center [538, 253] width 129 height 20
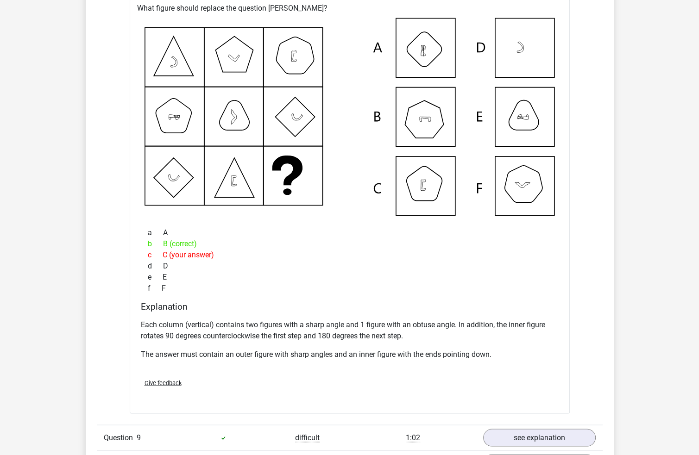
scroll to position [5087, 0]
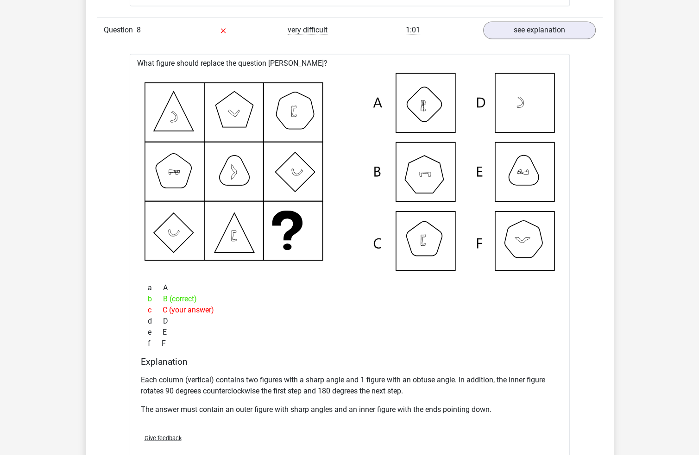
drag, startPoint x: 243, startPoint y: 307, endPoint x: 244, endPoint y: 302, distance: 5.2
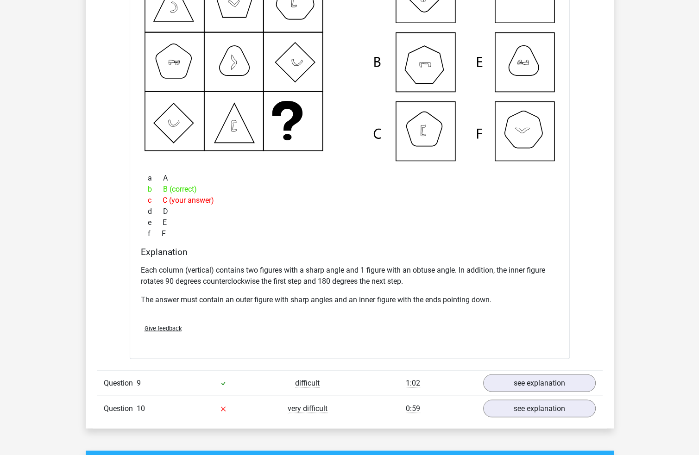
scroll to position [5120, 0]
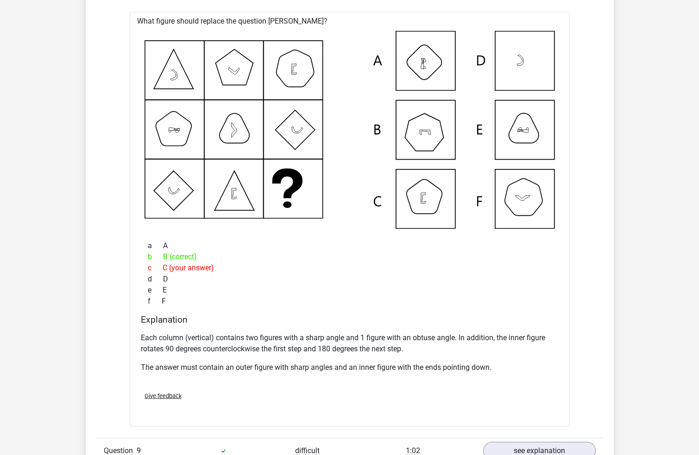
click at [477, 332] on p "Each column (vertical) contains two figures with a sharp angle and 1 figure wit…" at bounding box center [350, 343] width 418 height 22
click at [555, 338] on p "Each column (vertical) contains two figures with a sharp angle and 1 figure wit…" at bounding box center [350, 343] width 418 height 22
click at [202, 332] on p "Each column (vertical) contains two figures with a sharp angle and 1 figure wit…" at bounding box center [350, 343] width 418 height 22
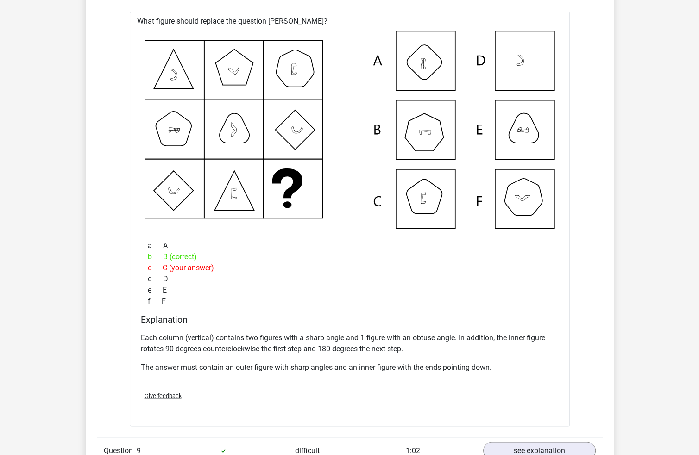
click at [539, 277] on div "d D" at bounding box center [350, 278] width 418 height 11
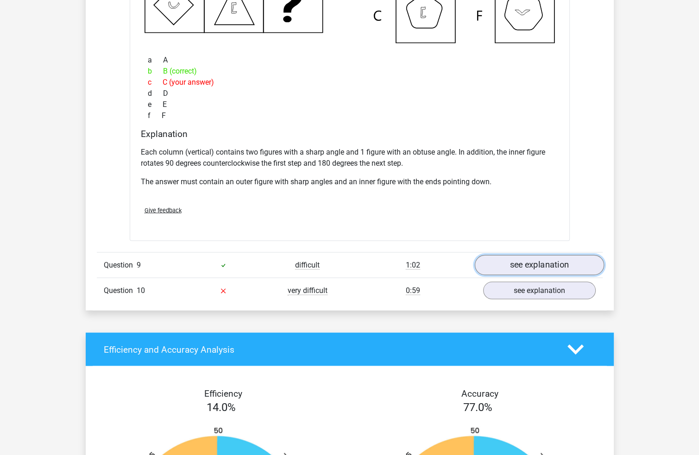
click at [550, 267] on link "see explanation" at bounding box center [538, 265] width 129 height 20
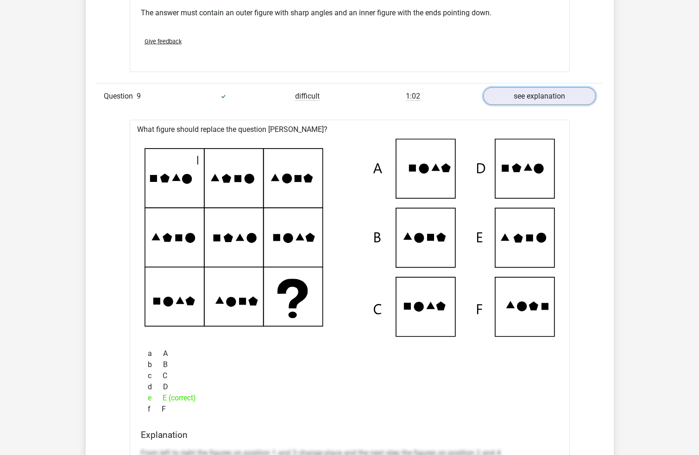
scroll to position [5490, 0]
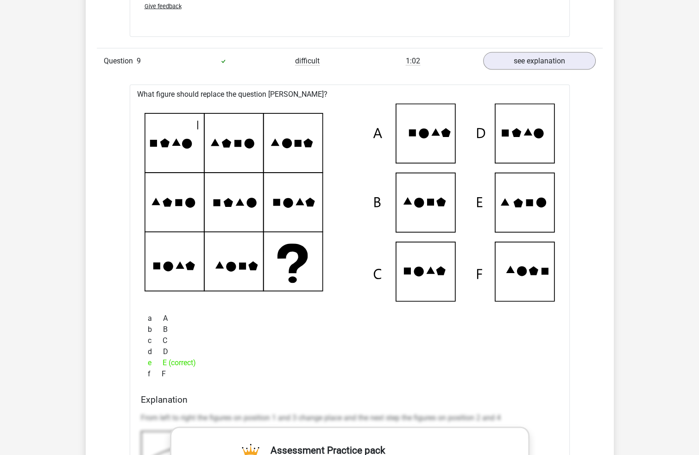
drag, startPoint x: 633, startPoint y: 217, endPoint x: 627, endPoint y: 253, distance: 37.1
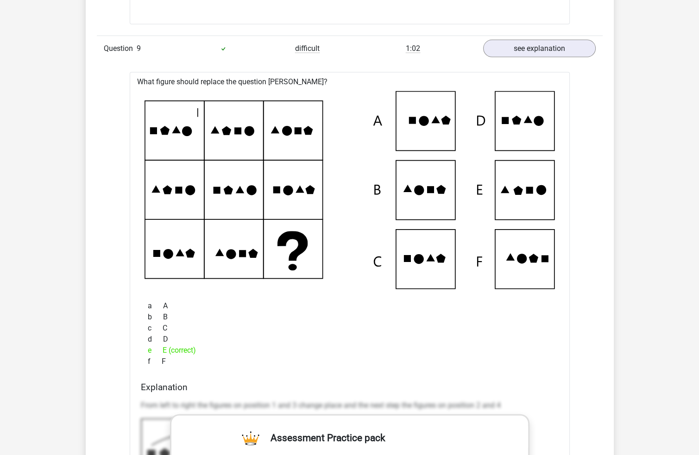
drag, startPoint x: 175, startPoint y: 129, endPoint x: 162, endPoint y: 134, distance: 14.2
click at [162, 134] on icon at bounding box center [349, 190] width 410 height 198
drag, startPoint x: 174, startPoint y: 125, endPoint x: 179, endPoint y: 135, distance: 10.8
click at [179, 135] on icon at bounding box center [349, 190] width 410 height 198
drag, startPoint x: 181, startPoint y: 122, endPoint x: 186, endPoint y: 135, distance: 13.8
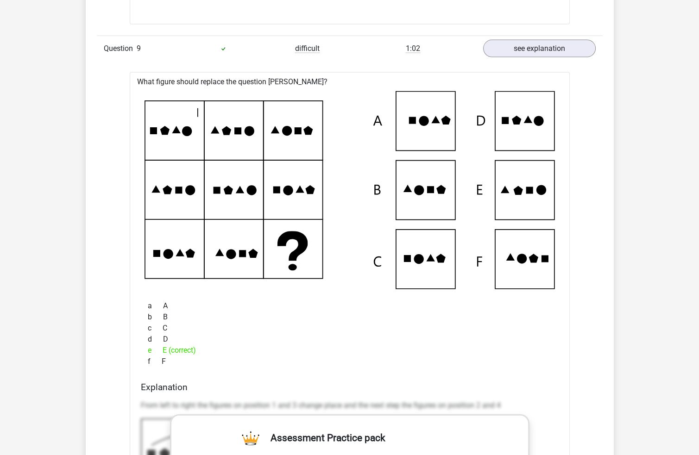
click at [186, 135] on icon at bounding box center [349, 190] width 410 height 198
drag, startPoint x: 176, startPoint y: 128, endPoint x: 163, endPoint y: 134, distance: 14.5
click at [163, 134] on icon at bounding box center [349, 190] width 410 height 198
click at [176, 130] on icon at bounding box center [176, 129] width 8 height 7
drag, startPoint x: 176, startPoint y: 117, endPoint x: 181, endPoint y: 121, distance: 6.3
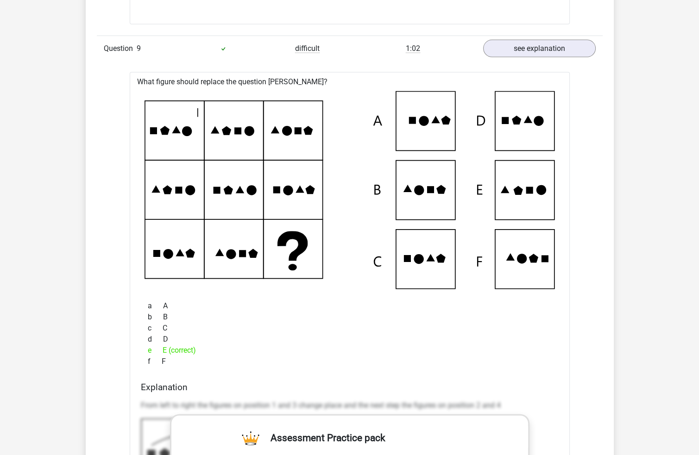
click at [181, 121] on icon at bounding box center [349, 190] width 410 height 198
drag, startPoint x: 176, startPoint y: 190, endPoint x: 182, endPoint y: 194, distance: 7.3
click at [186, 193] on icon at bounding box center [349, 190] width 410 height 198
click at [294, 128] on icon at bounding box center [297, 131] width 7 height 7
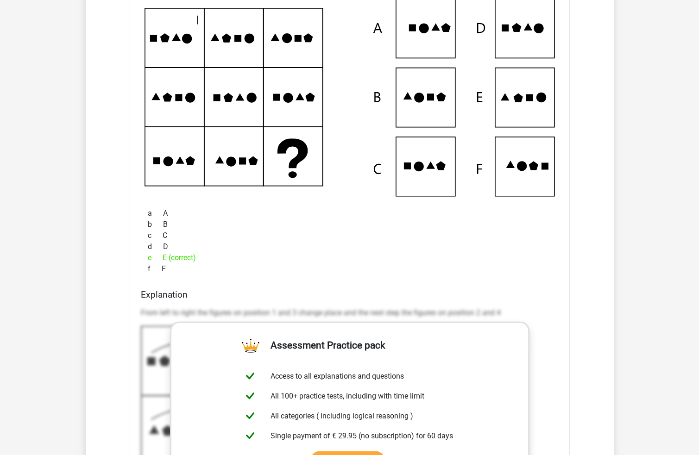
scroll to position [5939, 0]
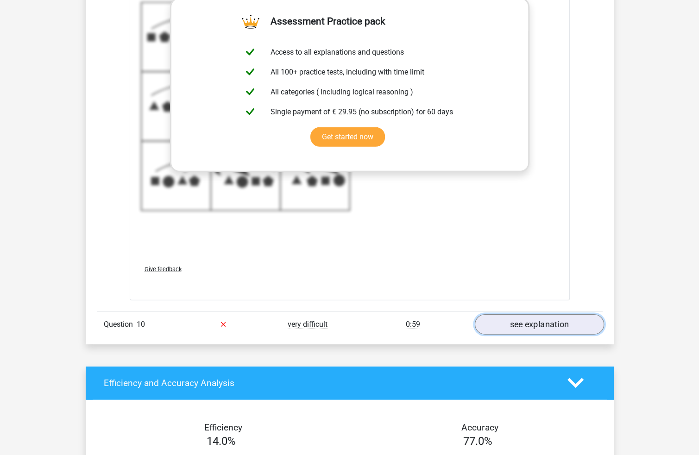
click at [519, 321] on link "see explanation" at bounding box center [538, 324] width 129 height 20
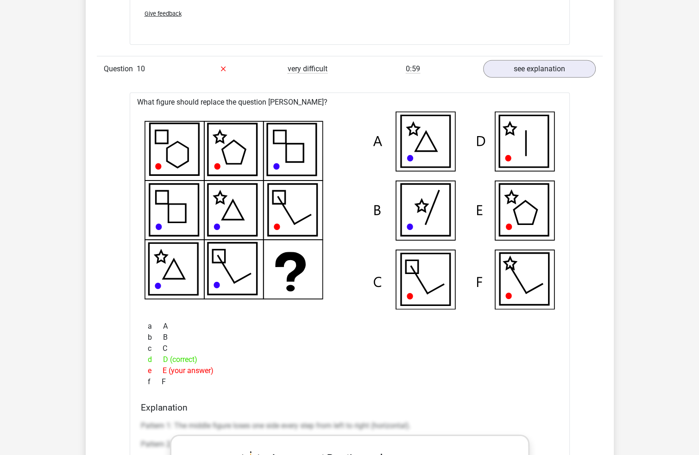
scroll to position [6241, 0]
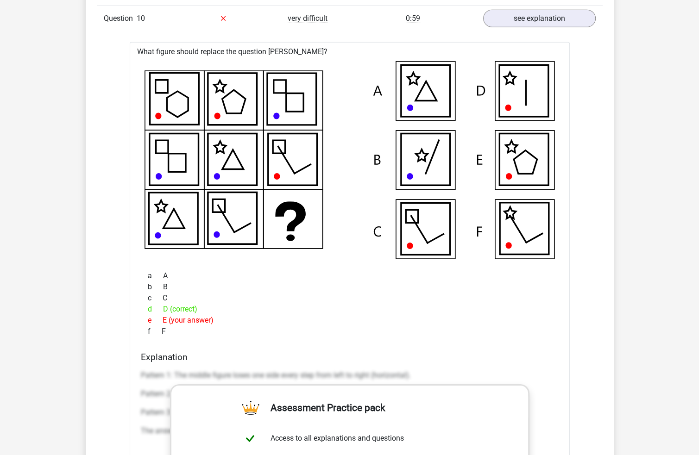
scroll to position [6239, 0]
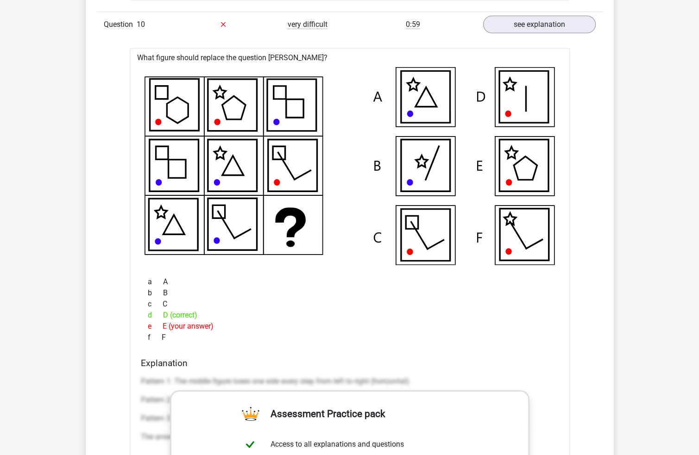
drag, startPoint x: 102, startPoint y: 262, endPoint x: 100, endPoint y: 240, distance: 21.9
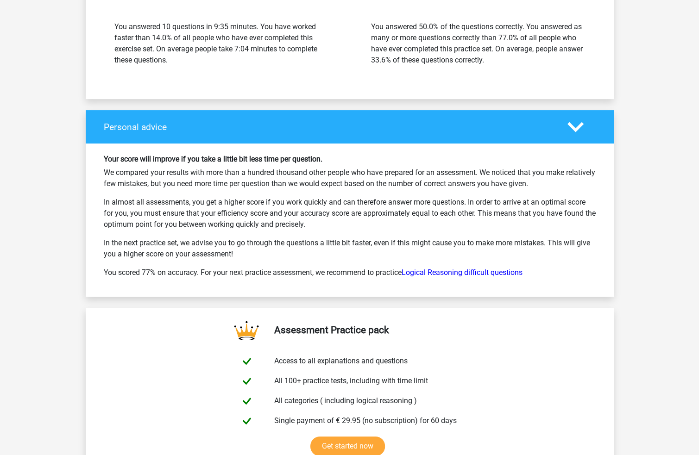
scroll to position [7257, 0]
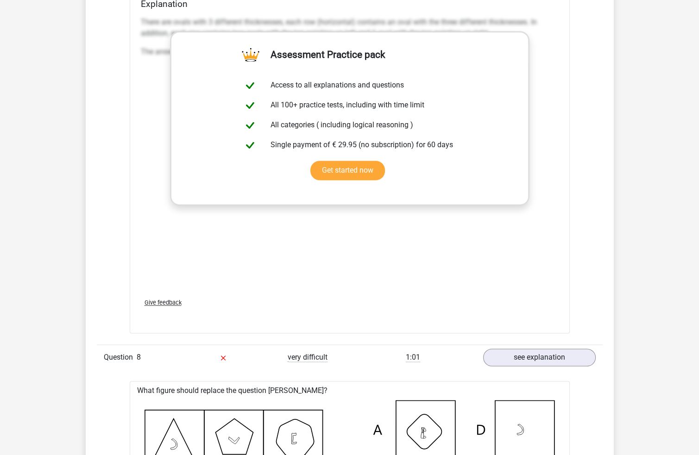
drag, startPoint x: 654, startPoint y: 303, endPoint x: 661, endPoint y: 92, distance: 211.2
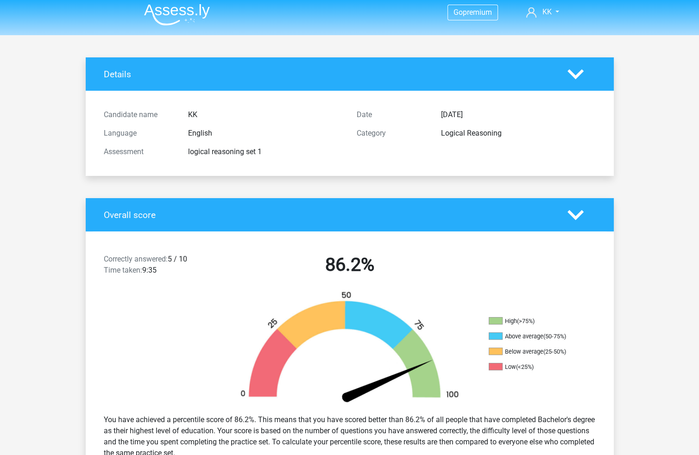
drag, startPoint x: 662, startPoint y: 161, endPoint x: 467, endPoint y: 75, distance: 213.5
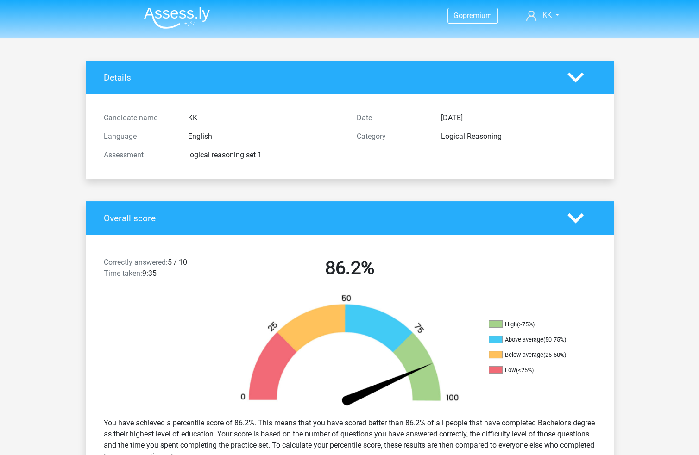
scroll to position [0, 0]
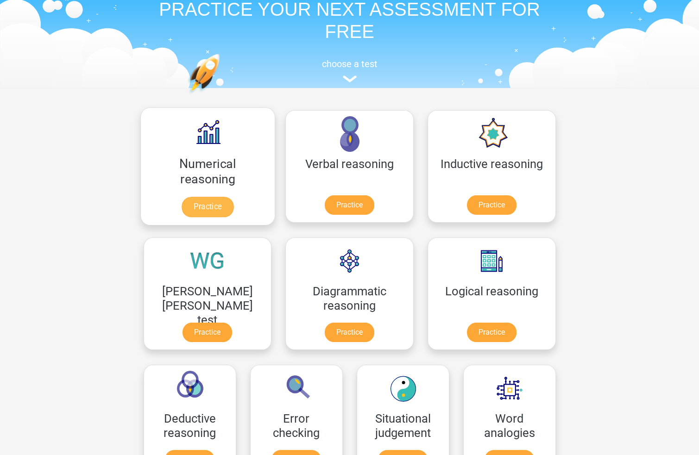
scroll to position [93, 0]
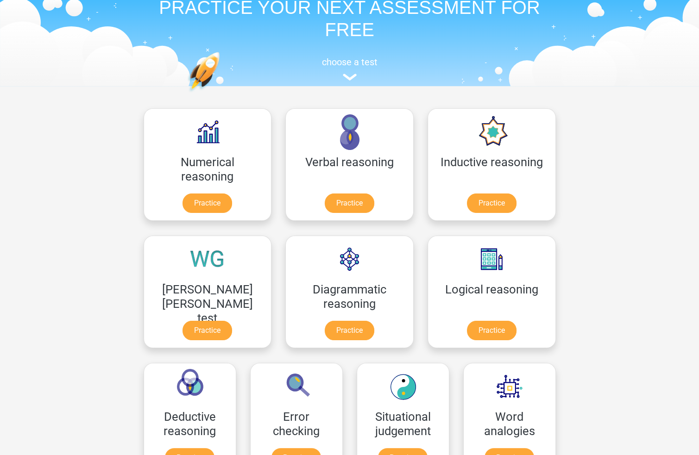
scroll to position [0, 0]
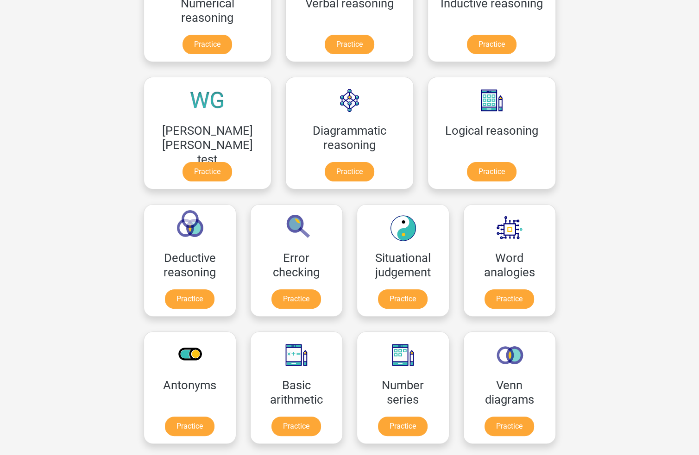
drag, startPoint x: 633, startPoint y: 287, endPoint x: 637, endPoint y: 262, distance: 24.8
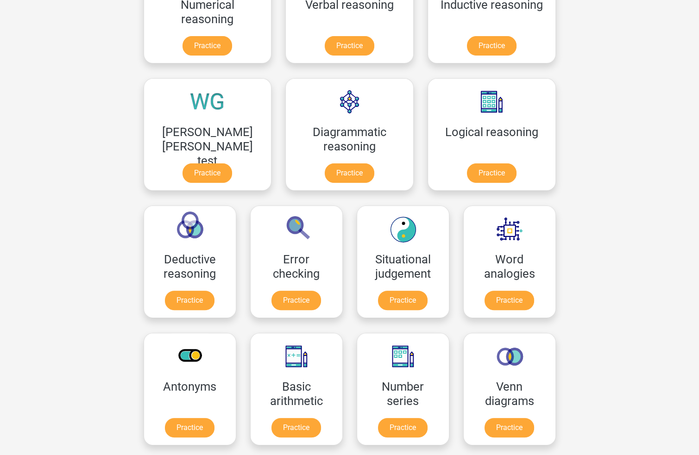
click at [617, 308] on div "Go premium KK kuiting124@hotmail.com" at bounding box center [349, 441] width 699 height 1291
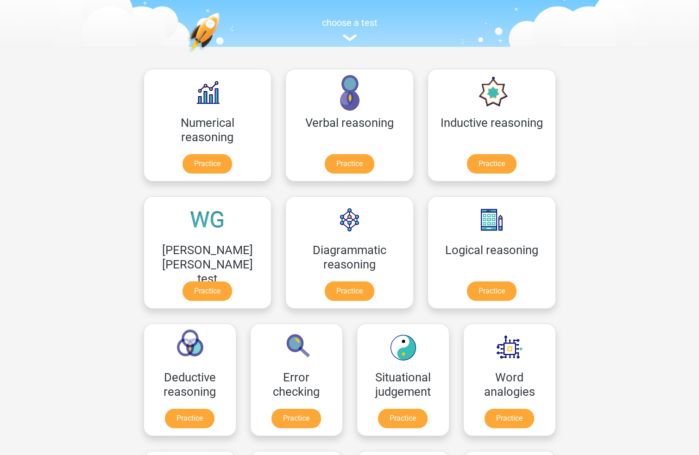
drag, startPoint x: 626, startPoint y: 311, endPoint x: 628, endPoint y: 282, distance: 28.8
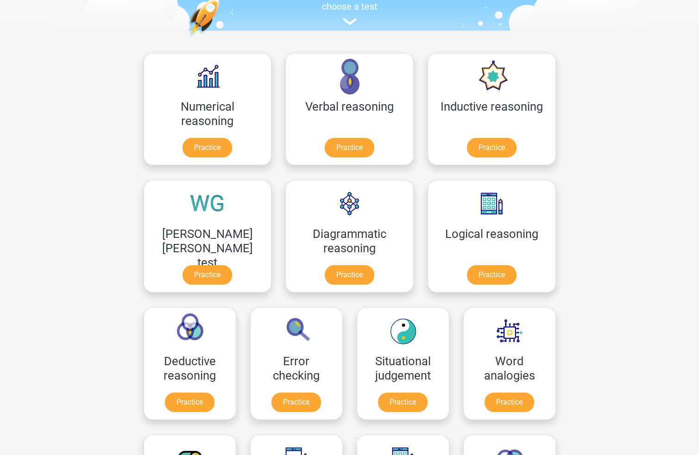
scroll to position [104, 0]
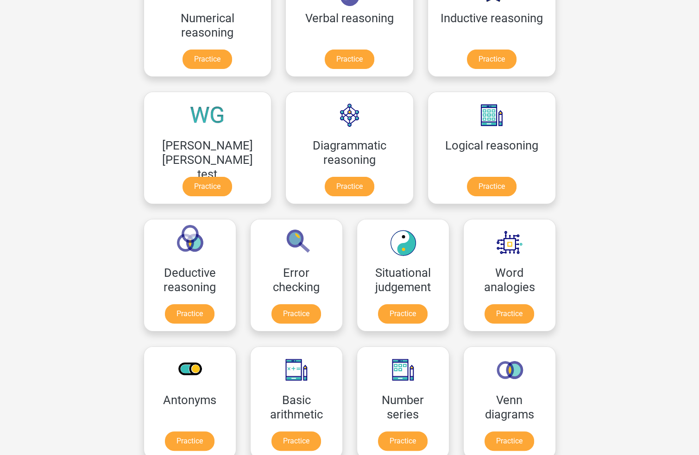
scroll to position [220, 0]
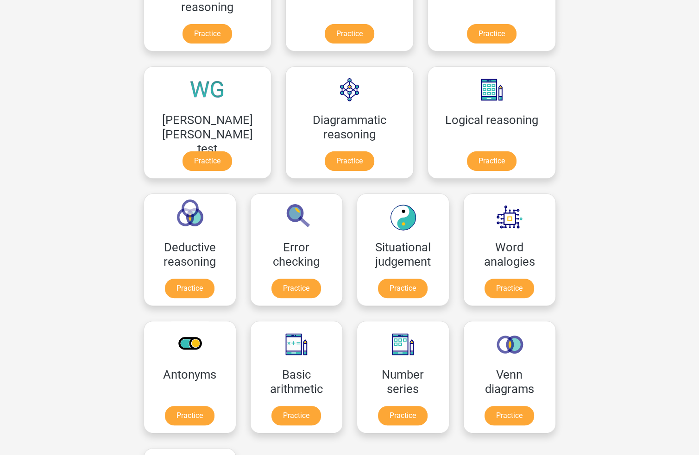
drag, startPoint x: 644, startPoint y: 207, endPoint x: 642, endPoint y: 216, distance: 9.1
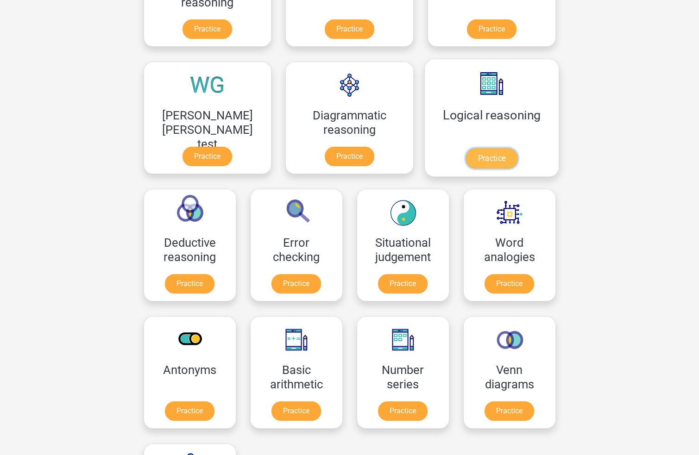
click at [465, 154] on link "Practice" at bounding box center [491, 158] width 52 height 20
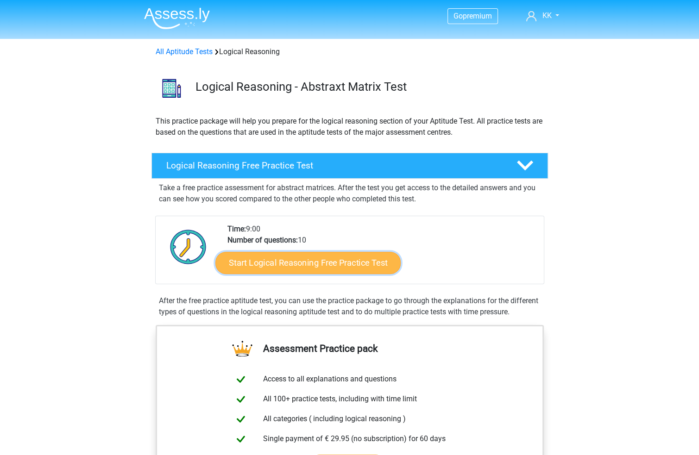
click at [367, 265] on link "Start Logical Reasoning Free Practice Test" at bounding box center [307, 262] width 185 height 22
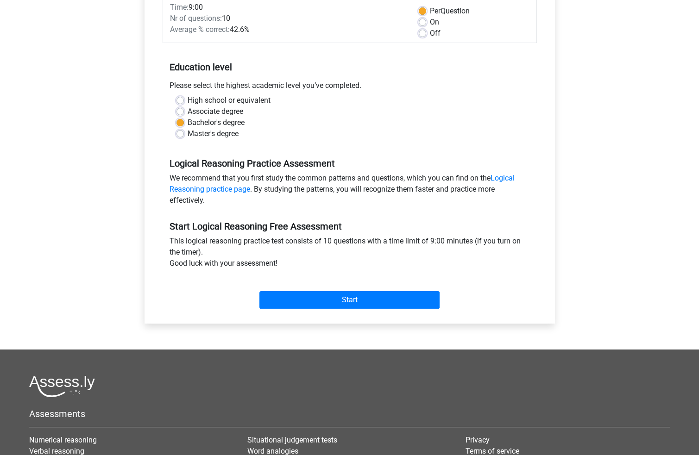
scroll to position [139, 0]
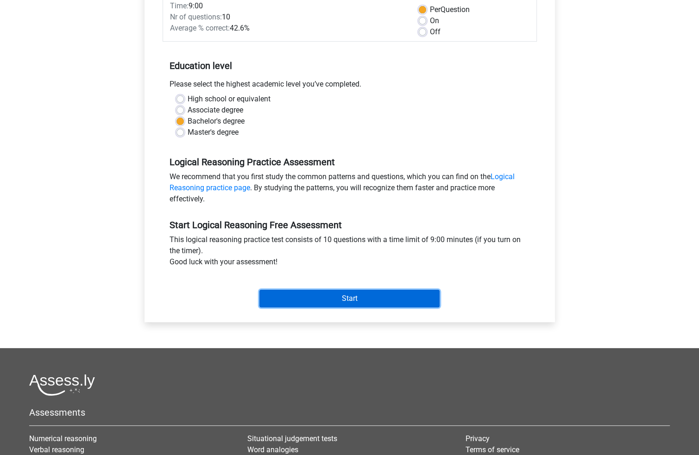
click at [370, 298] on input "Start" at bounding box center [349, 299] width 180 height 18
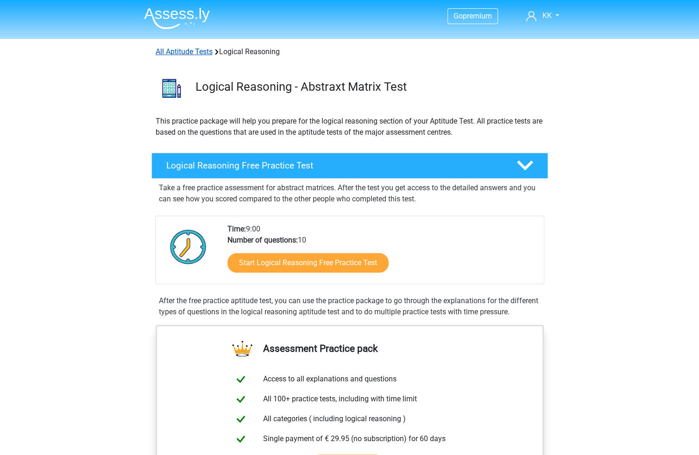
click at [189, 53] on link "All Aptitude Tests" at bounding box center [184, 51] width 57 height 9
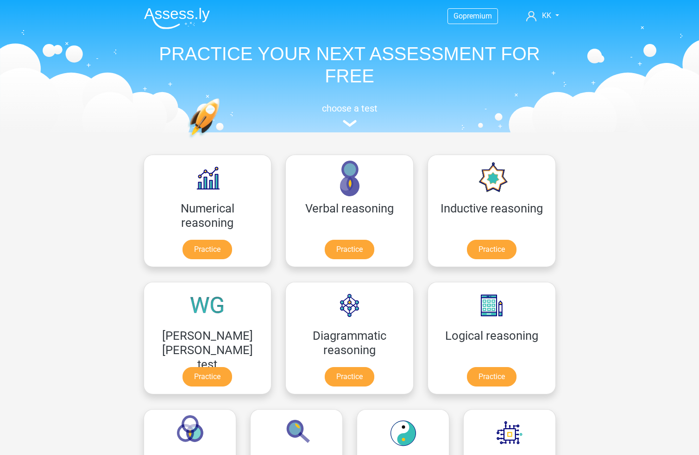
scroll to position [147, 0]
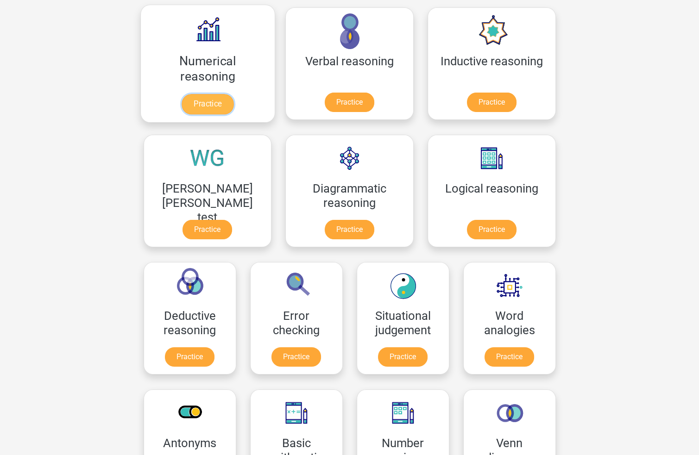
click at [189, 98] on link "Practice" at bounding box center [207, 104] width 52 height 20
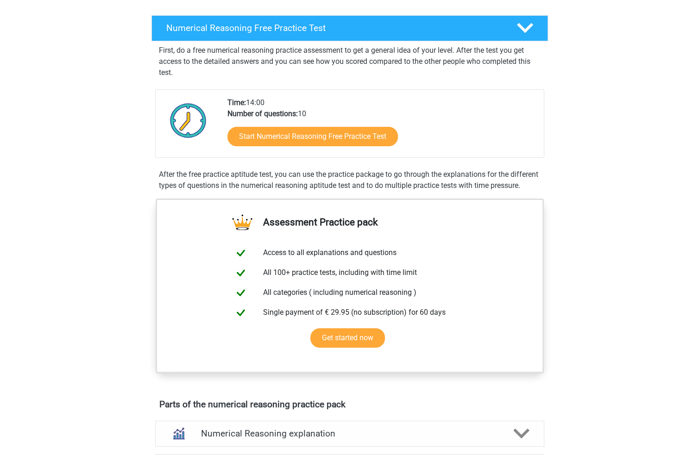
scroll to position [139, 0]
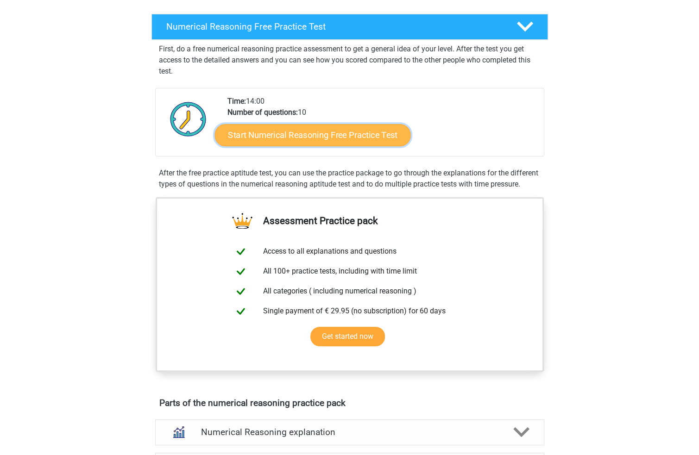
click at [337, 137] on link "Start Numerical Reasoning Free Practice Test" at bounding box center [312, 135] width 196 height 22
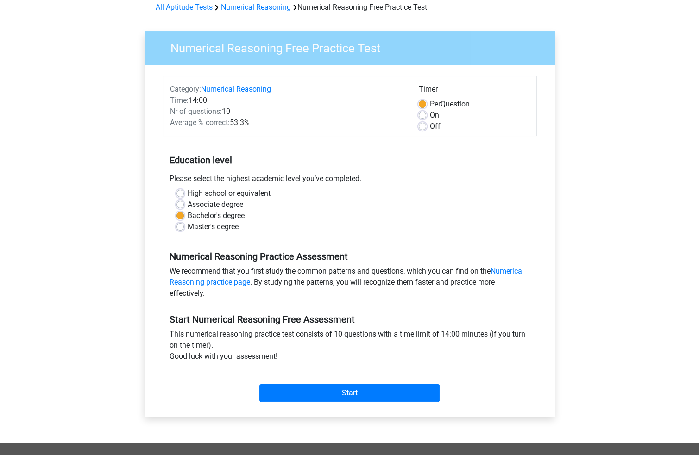
scroll to position [139, 0]
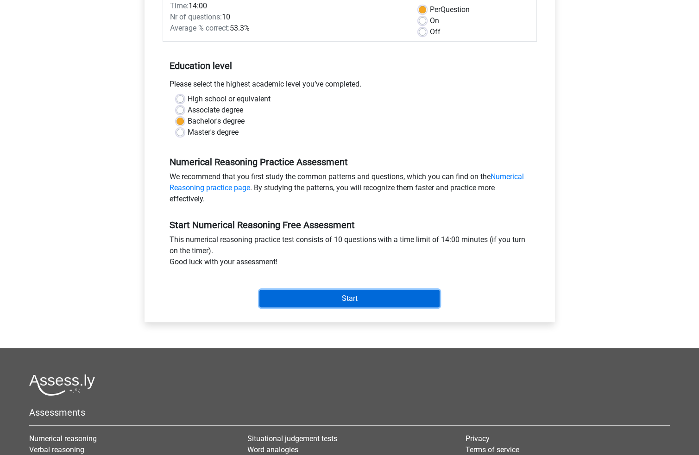
click at [359, 306] on input "Start" at bounding box center [349, 299] width 180 height 18
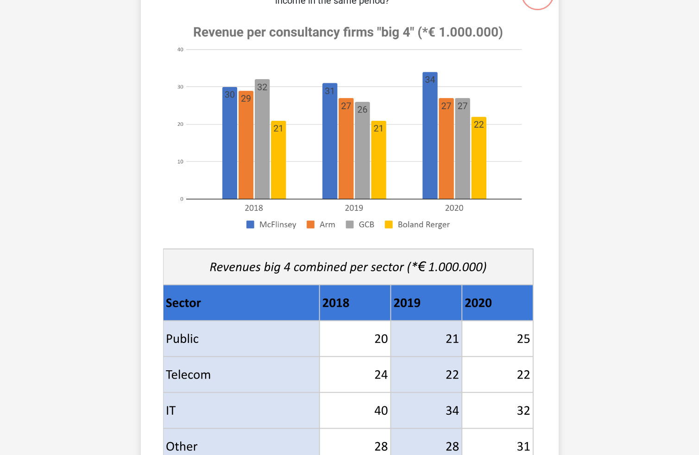
scroll to position [185, 0]
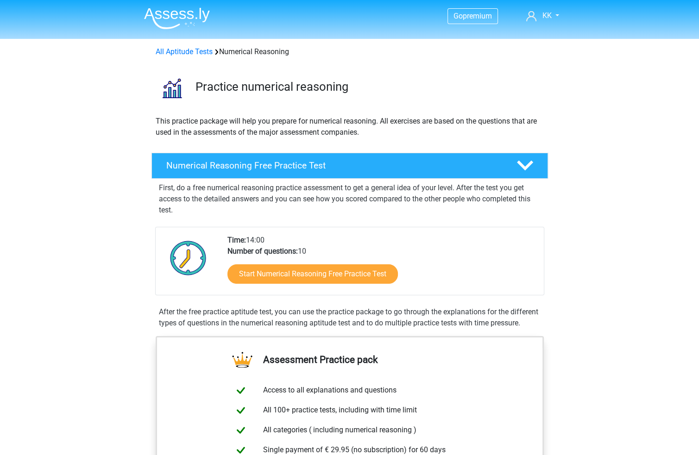
click at [196, 53] on link "All Aptitude Tests" at bounding box center [184, 51] width 57 height 9
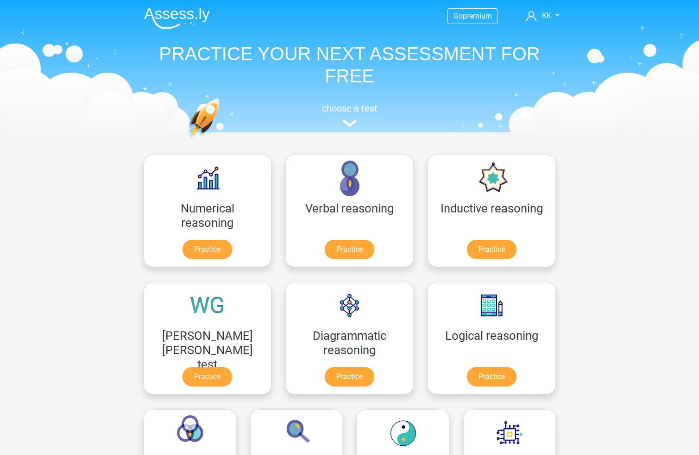
scroll to position [147, 0]
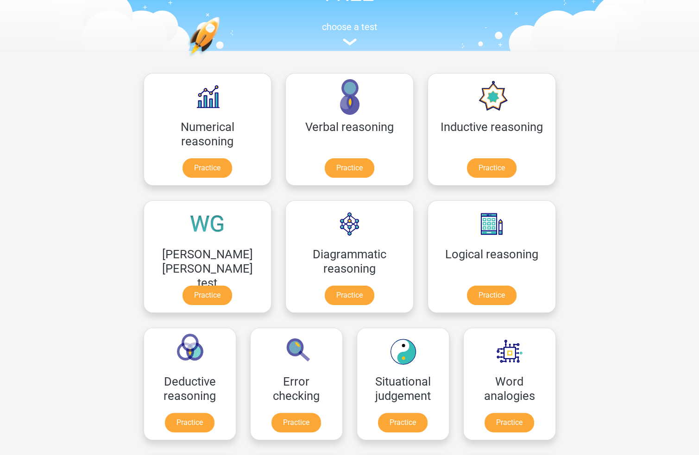
scroll to position [0, 0]
